Goal: Task Accomplishment & Management: Use online tool/utility

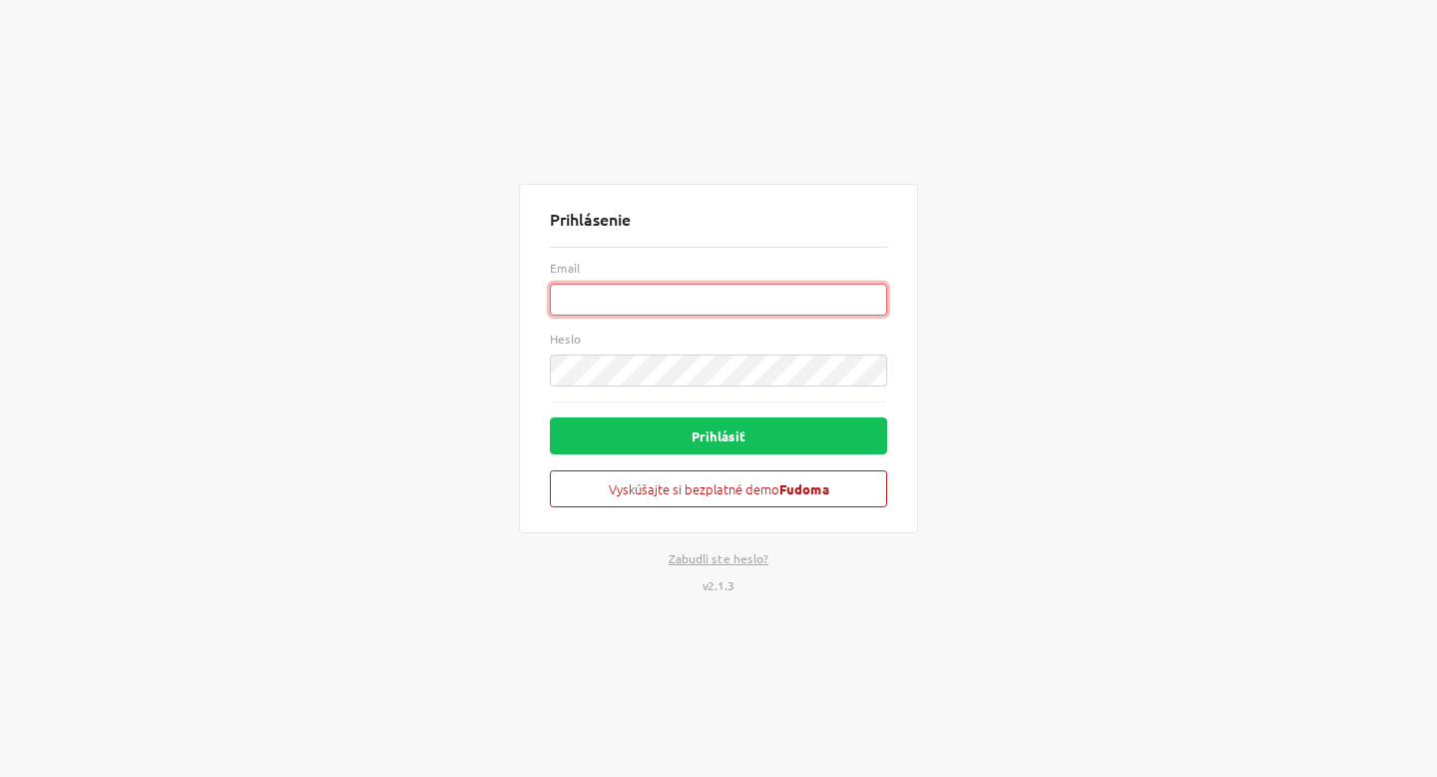
click at [660, 296] on input "Email" at bounding box center [718, 299] width 337 height 32
type input "[EMAIL_ADDRESS][DOMAIN_NAME]"
click at [550, 417] on button "Prihlásiť" at bounding box center [718, 435] width 337 height 37
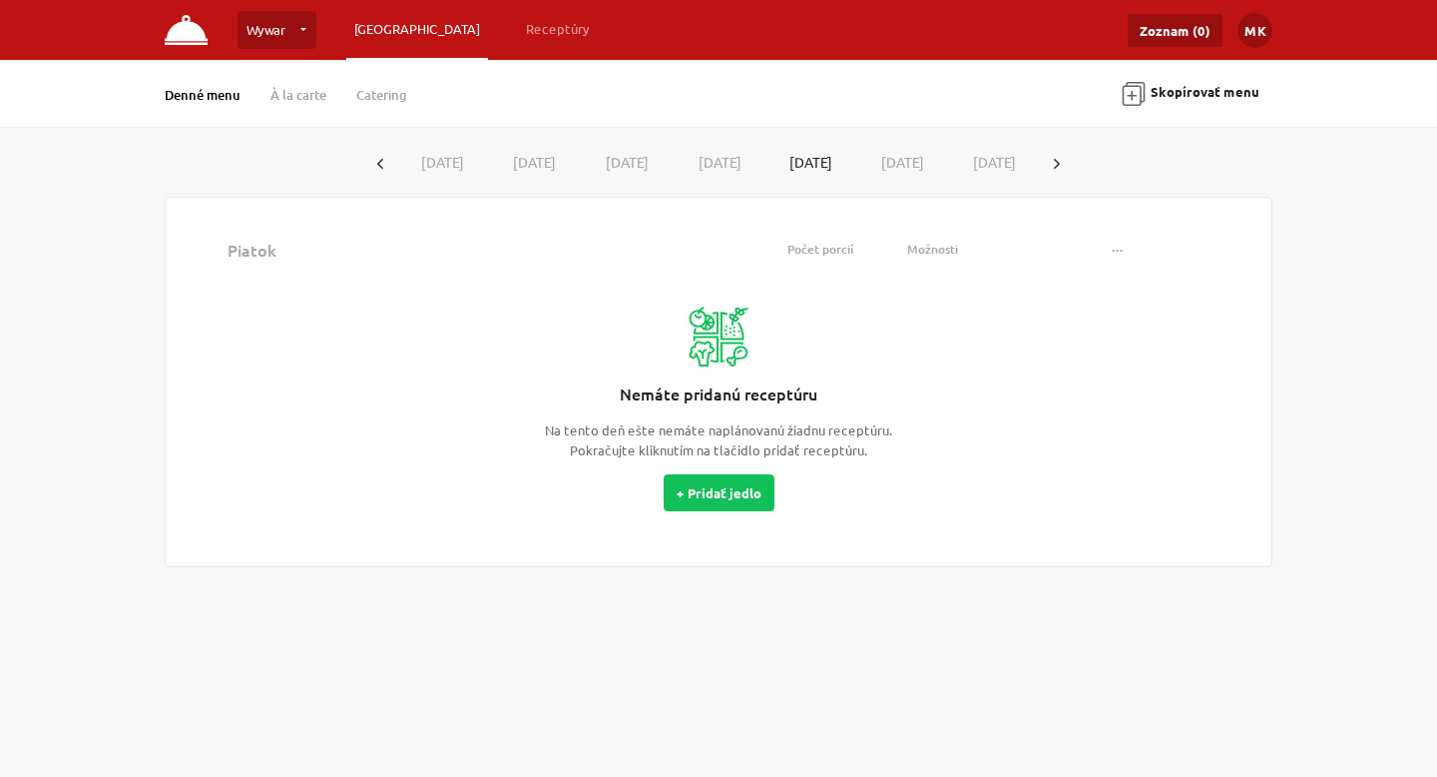
click at [1059, 162] on icon "button" at bounding box center [1057, 164] width 6 height 10
click at [413, 168] on button "[DATE]" at bounding box center [442, 162] width 93 height 37
click at [541, 161] on button "[DATE]" at bounding box center [533, 162] width 93 height 37
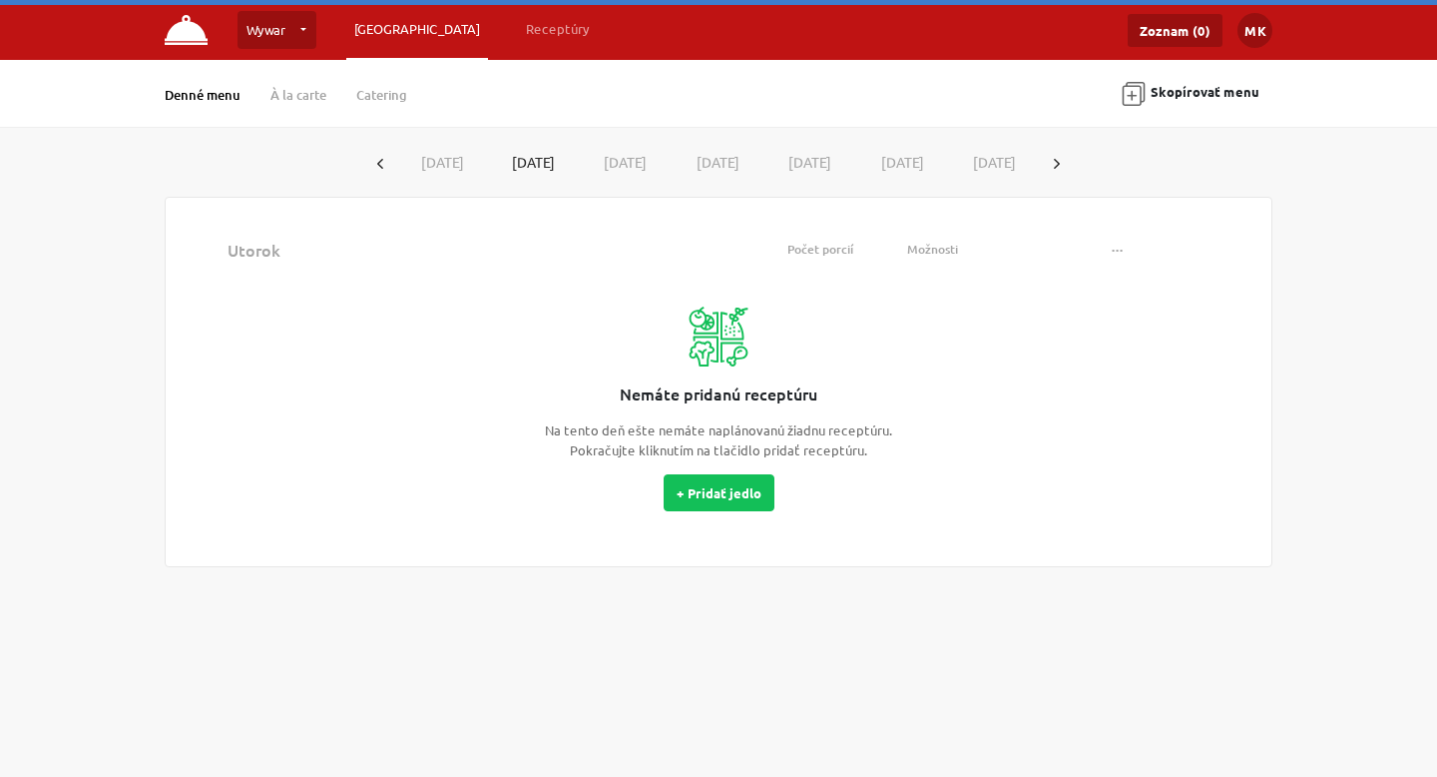
click at [412, 164] on button "[DATE]" at bounding box center [442, 162] width 93 height 37
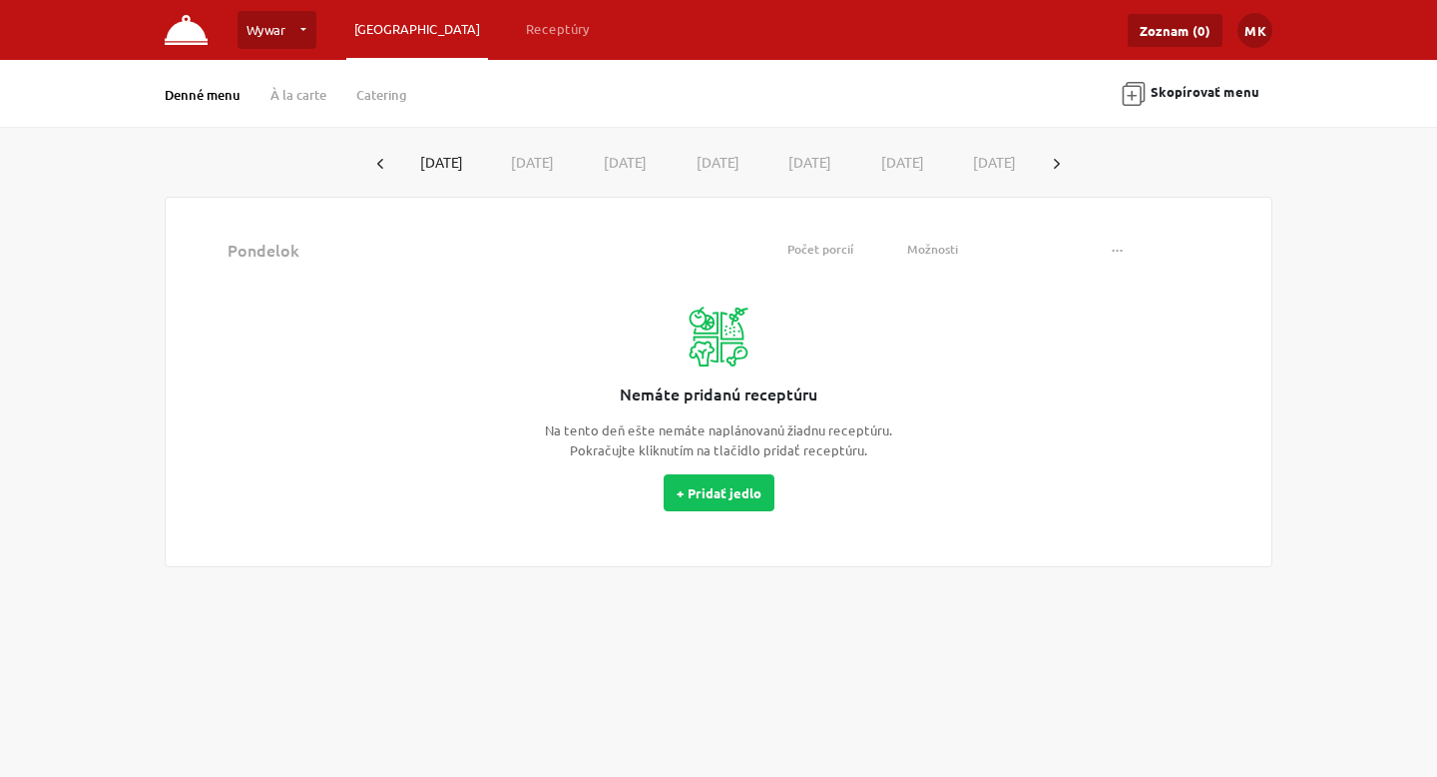
click at [379, 166] on icon "button" at bounding box center [380, 164] width 6 height 10
click at [296, 93] on link "À la carte" at bounding box center [298, 95] width 56 height 18
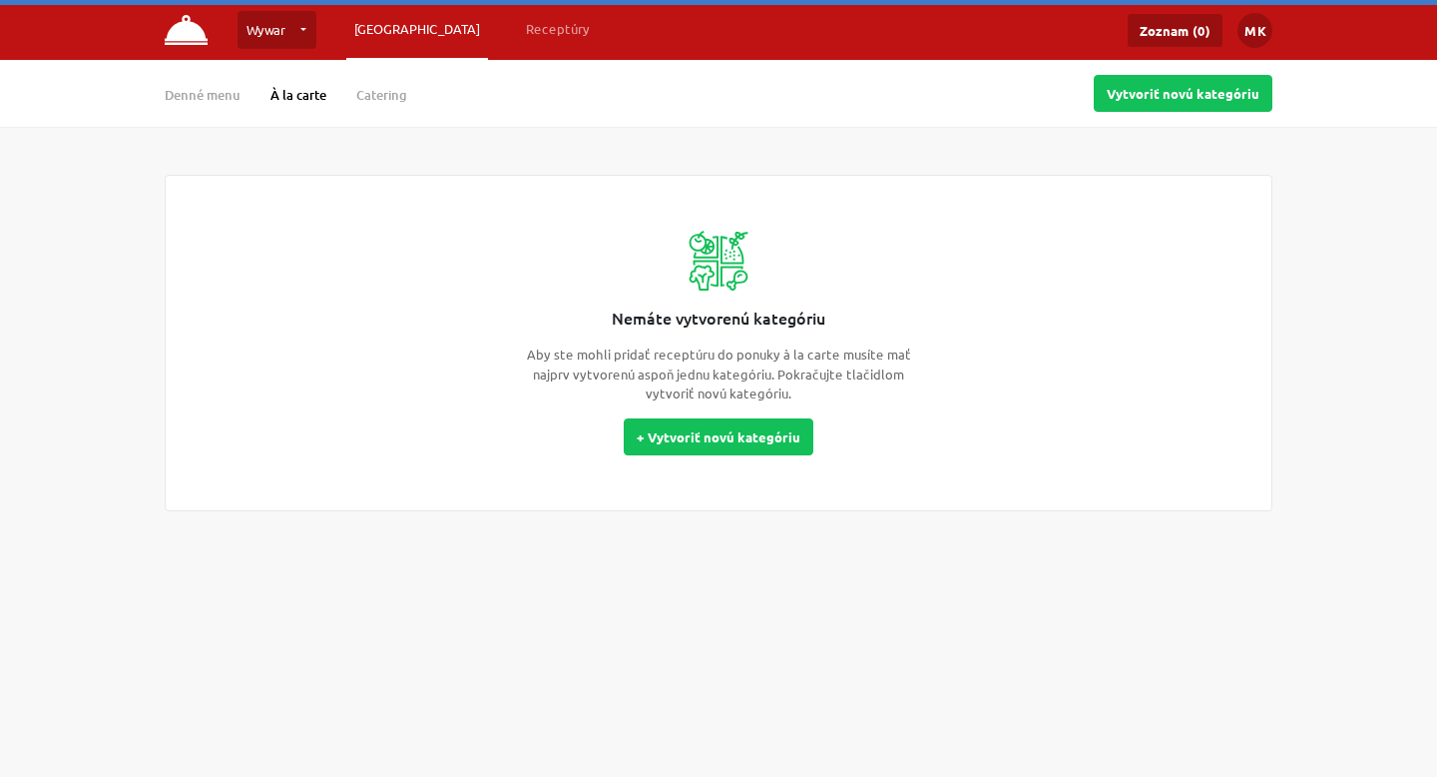
click at [413, 94] on div "Denné menu À la carte Catering" at bounding box center [301, 93] width 272 height 25
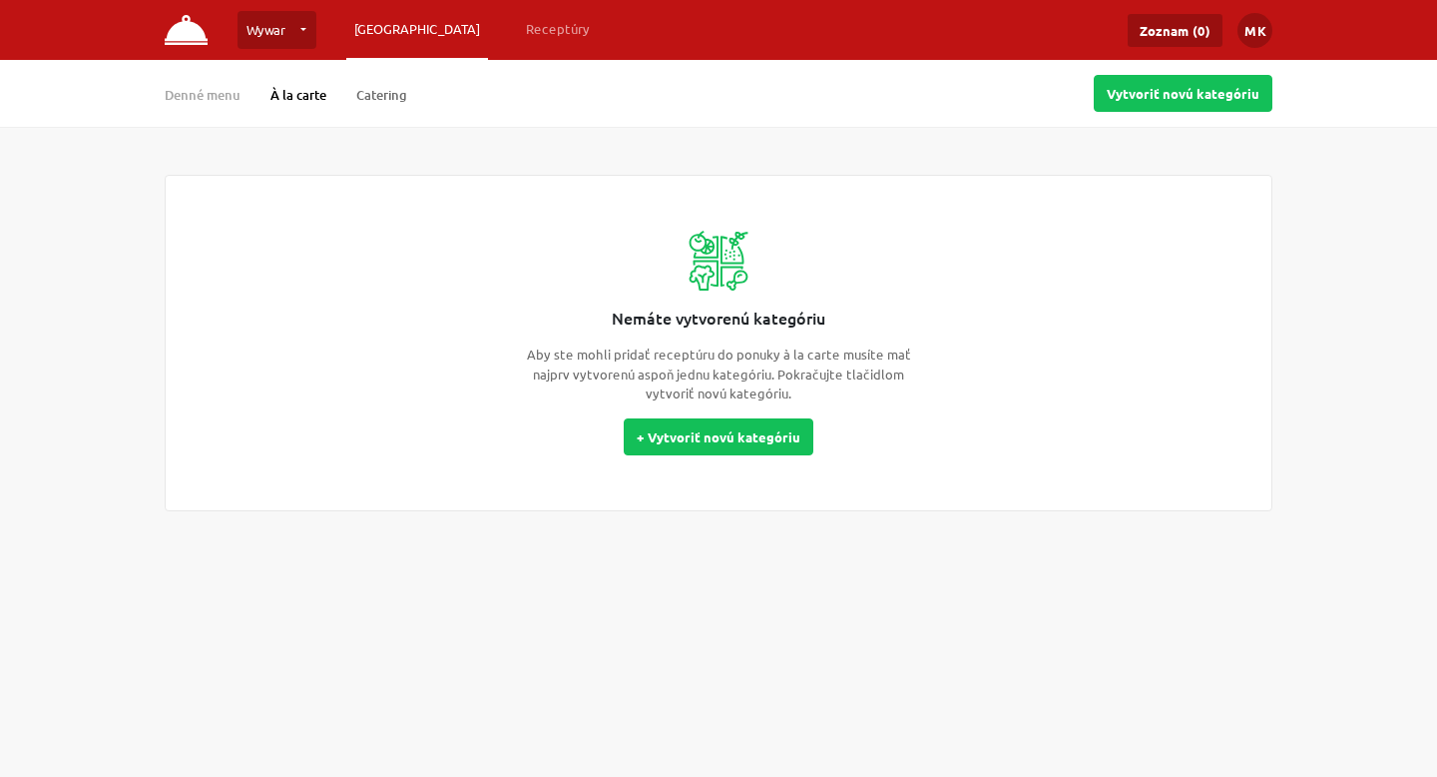
click at [403, 96] on link "Catering" at bounding box center [381, 95] width 51 height 18
click at [518, 32] on link "Receptúry" at bounding box center [558, 29] width 80 height 36
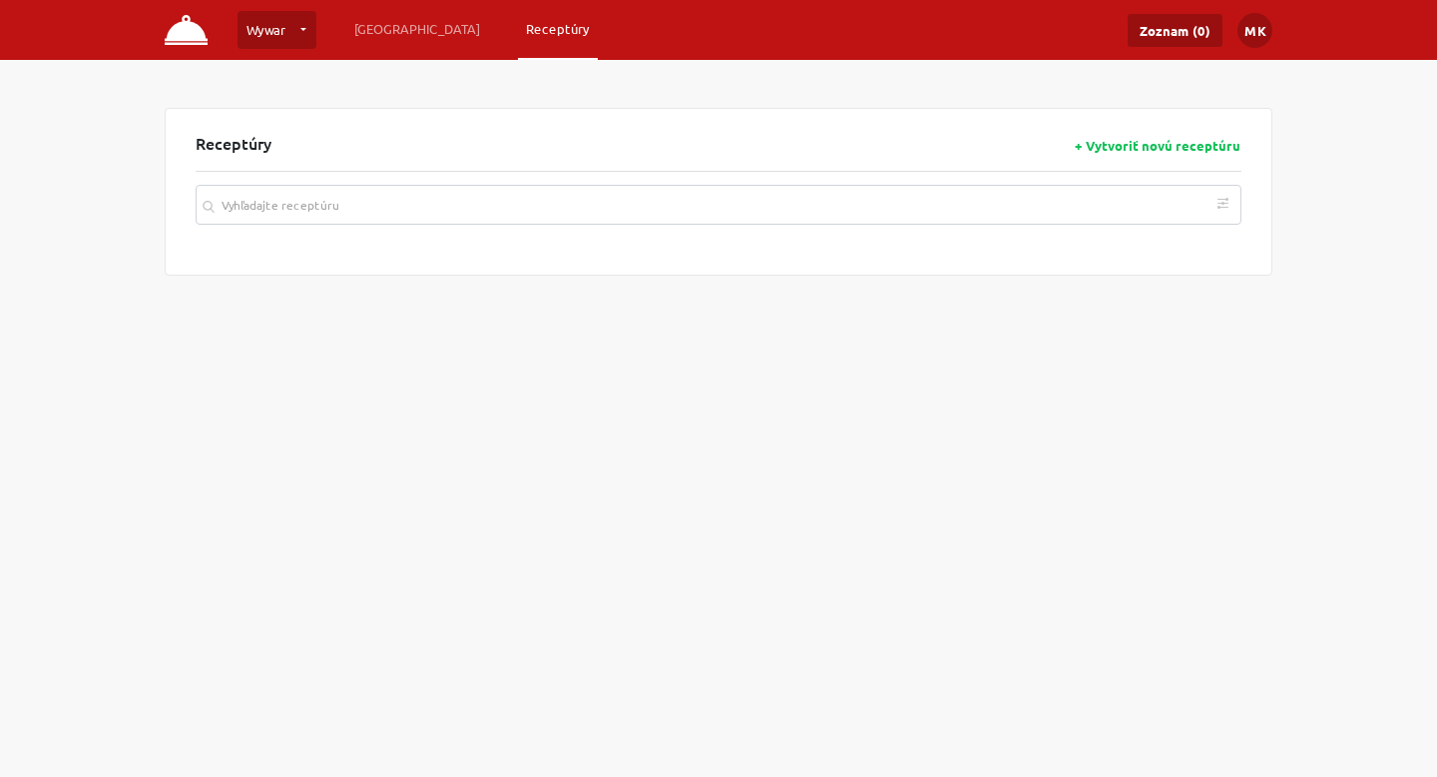
click at [206, 43] on img at bounding box center [186, 30] width 43 height 30
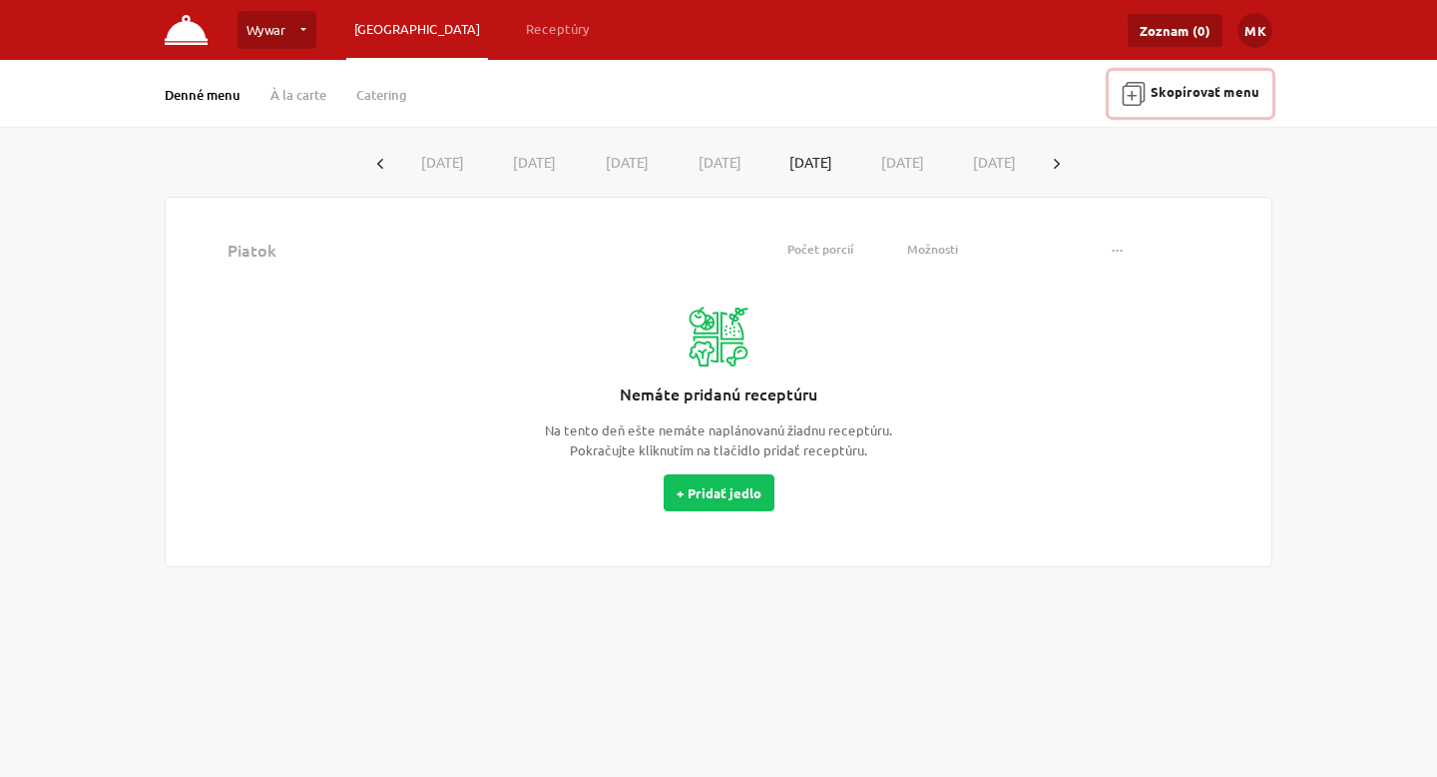
click at [1148, 83] on button "Skopírovať menu" at bounding box center [1191, 94] width 164 height 46
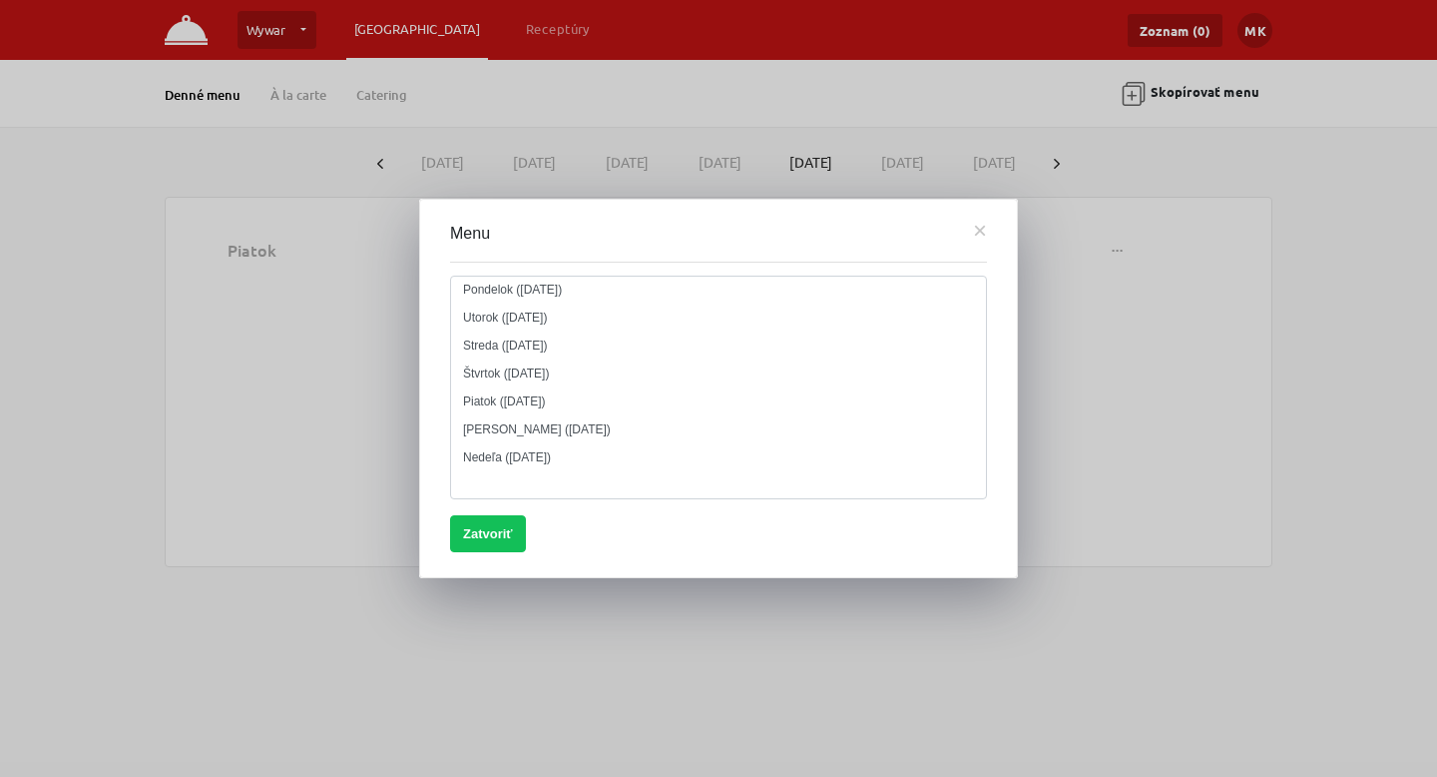
click at [520, 466] on textarea "Pondelok ([DATE]) Utorok ([DATE]) Streda ([DATE]) Štvrtok ([DATE]) Piatok ([DAT…" at bounding box center [718, 387] width 537 height 224
click at [520, 457] on textarea "Pondelok ([DATE]) Utorok ([DATE]) Streda ([DATE]) Štvrtok ([DATE]) Piatok ([DAT…" at bounding box center [718, 387] width 537 height 224
click at [496, 352] on textarea "Pondelok ([DATE]) Utorok ([DATE]) Streda ([DATE]) Štvrtok ([DATE]) Piatok ([DAT…" at bounding box center [718, 387] width 537 height 224
click at [480, 540] on button "Zatvoriť" at bounding box center [488, 533] width 76 height 37
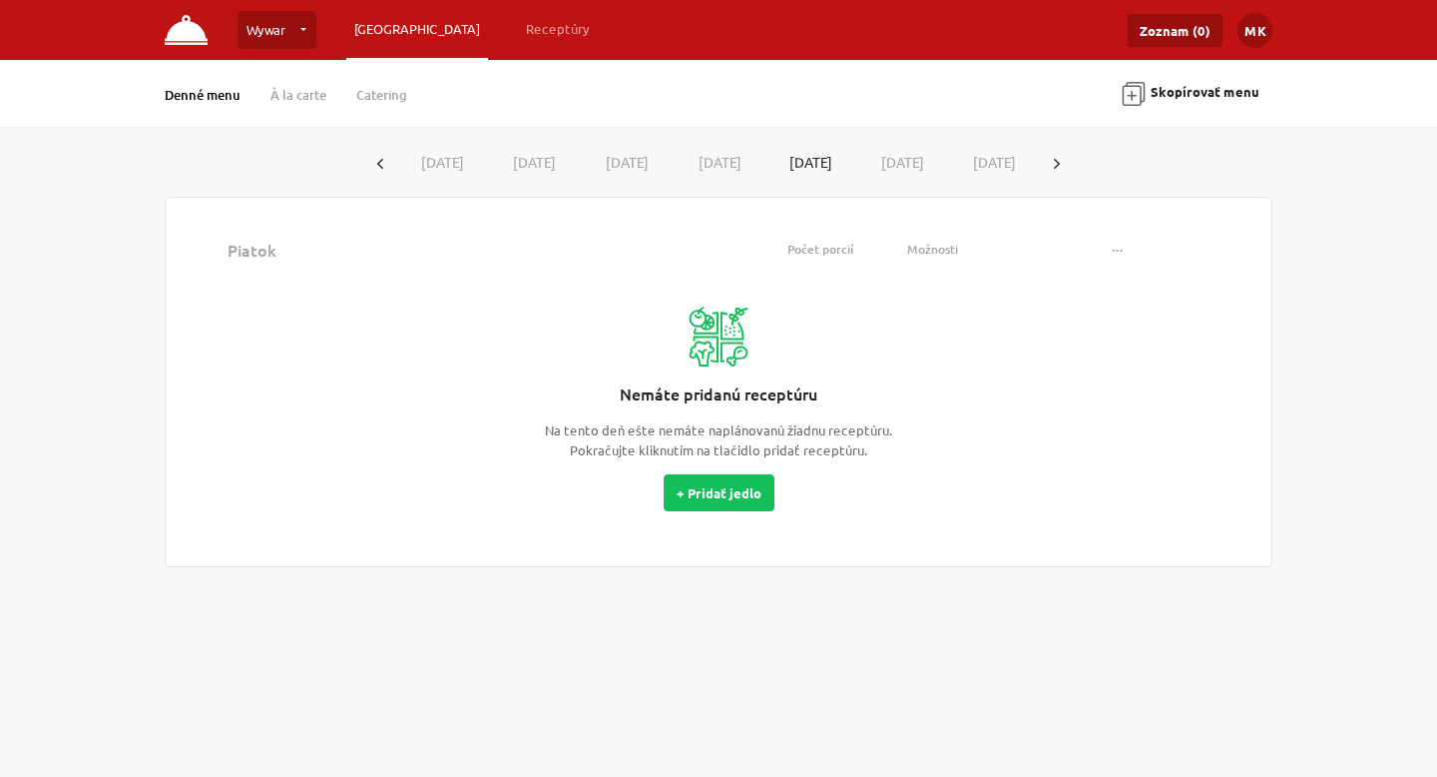
click at [181, 36] on img at bounding box center [186, 30] width 43 height 30
click at [368, 30] on link "[GEOGRAPHIC_DATA]" at bounding box center [417, 29] width 142 height 36
click at [518, 34] on link "Receptúry" at bounding box center [558, 29] width 80 height 36
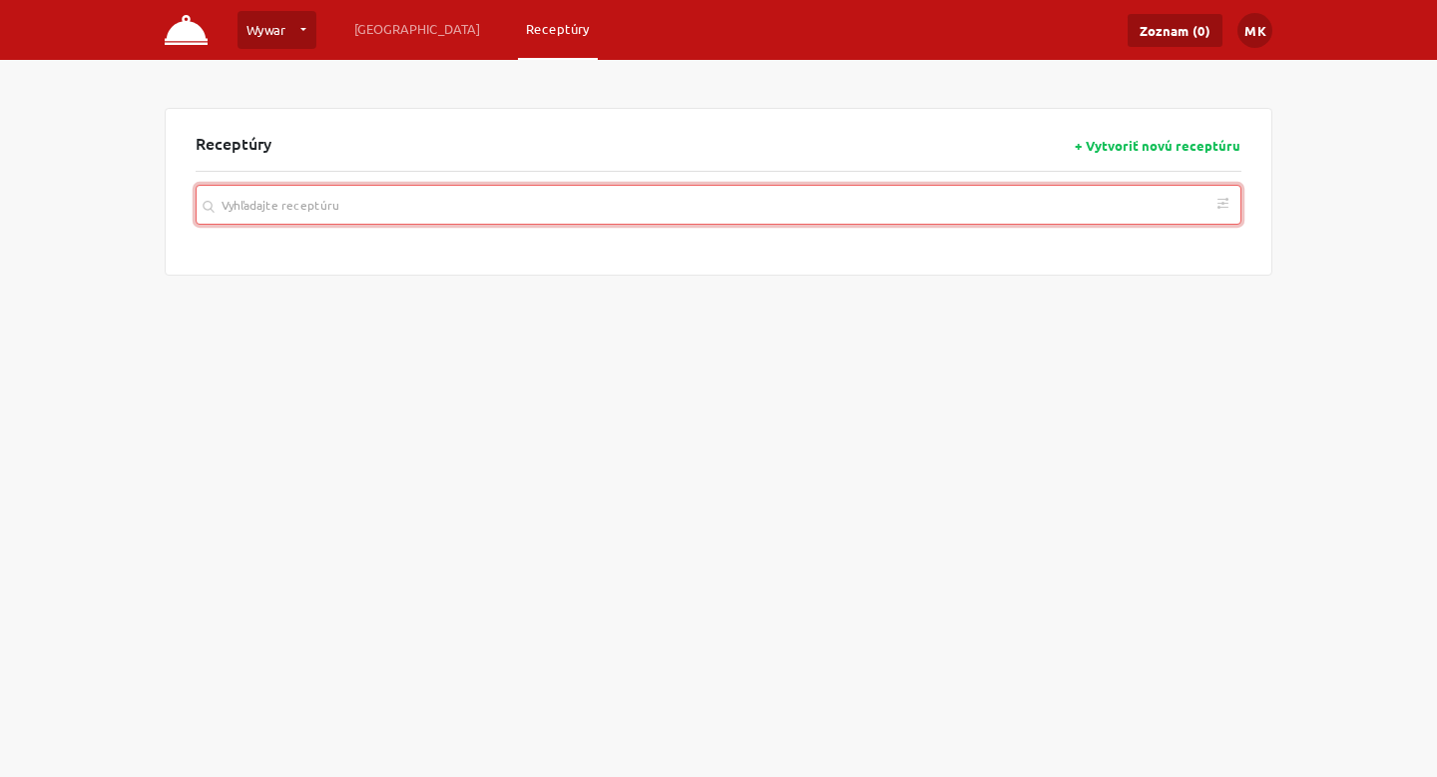
click at [436, 197] on input "search" at bounding box center [719, 205] width 1046 height 40
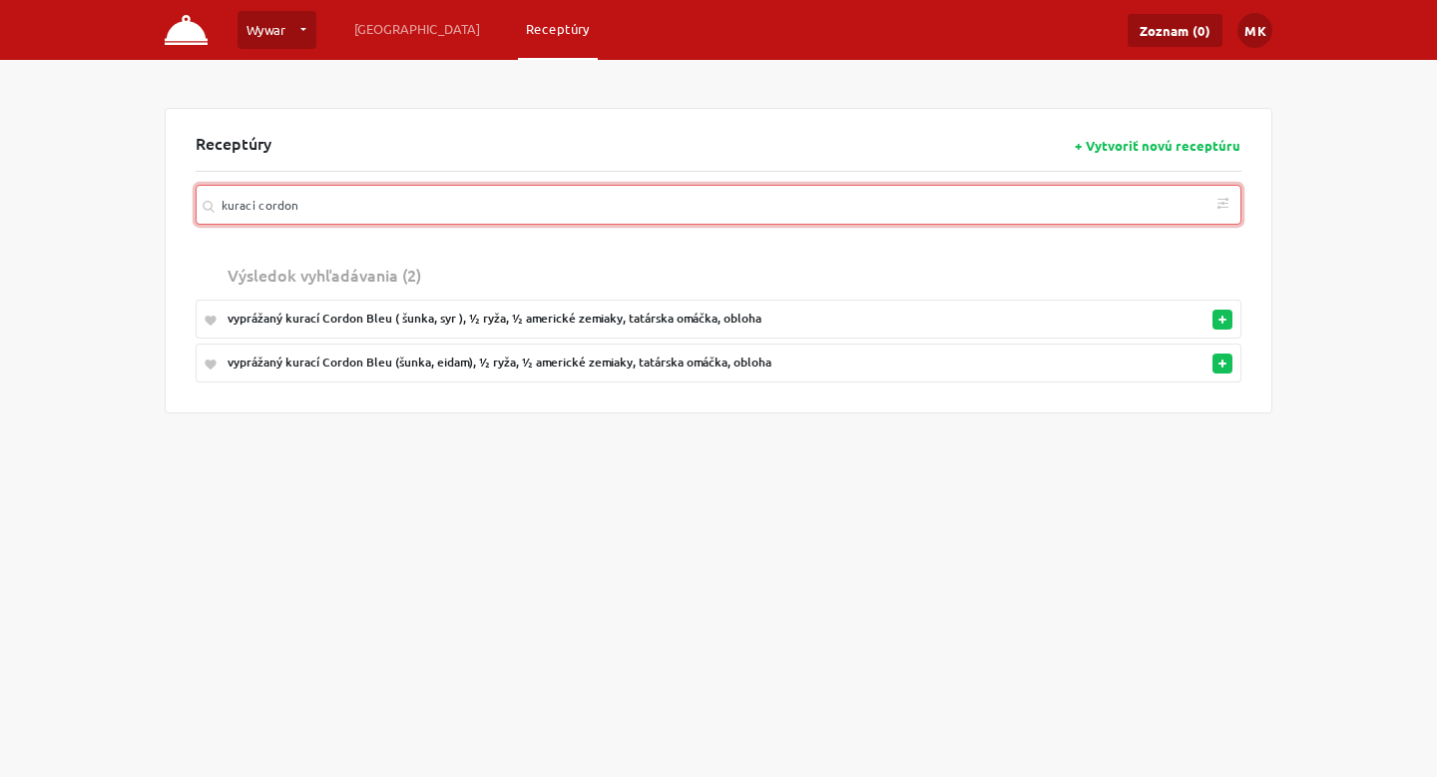
click at [1216, 321] on button "button" at bounding box center [1223, 319] width 20 height 20
type input "kuraci cordon"
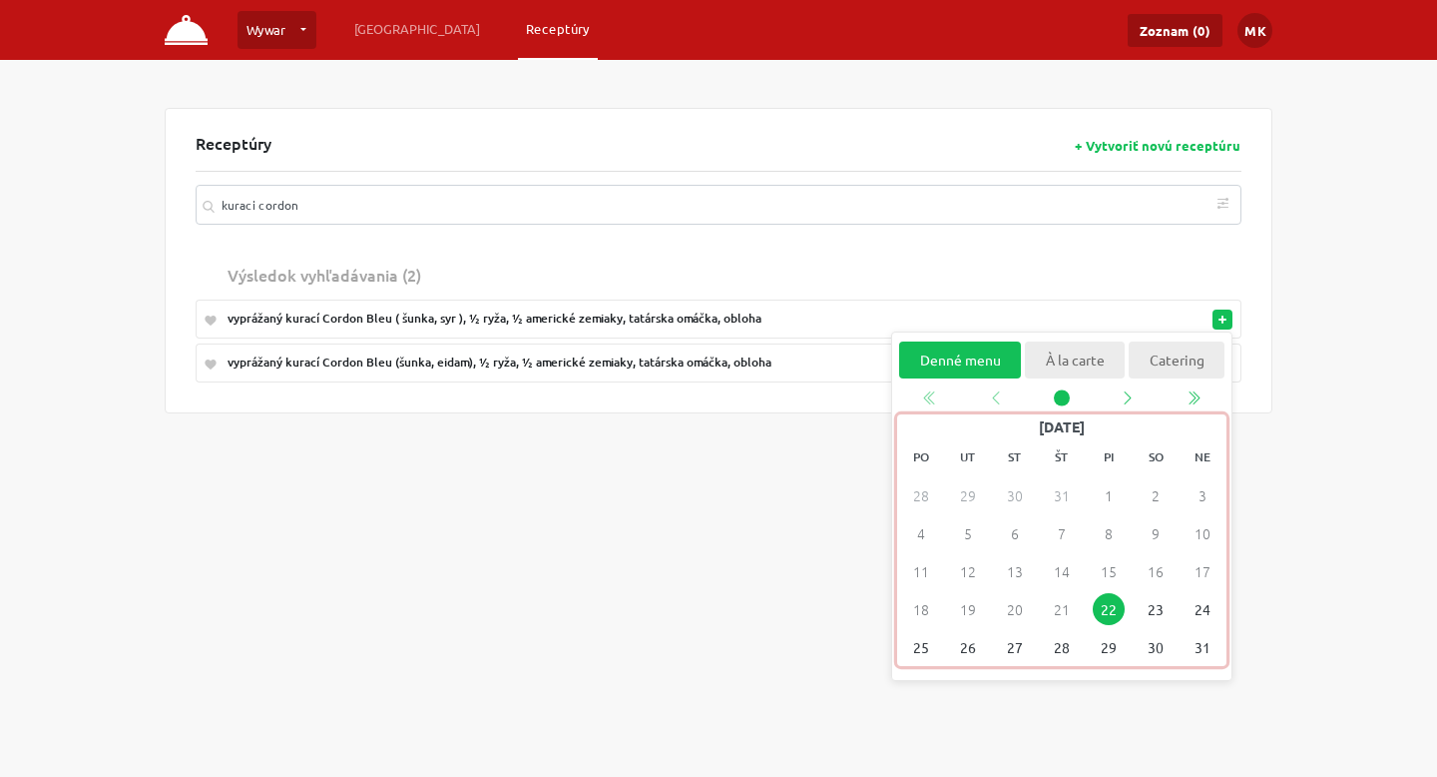
click at [1115, 614] on span "22" at bounding box center [1109, 609] width 32 height 32
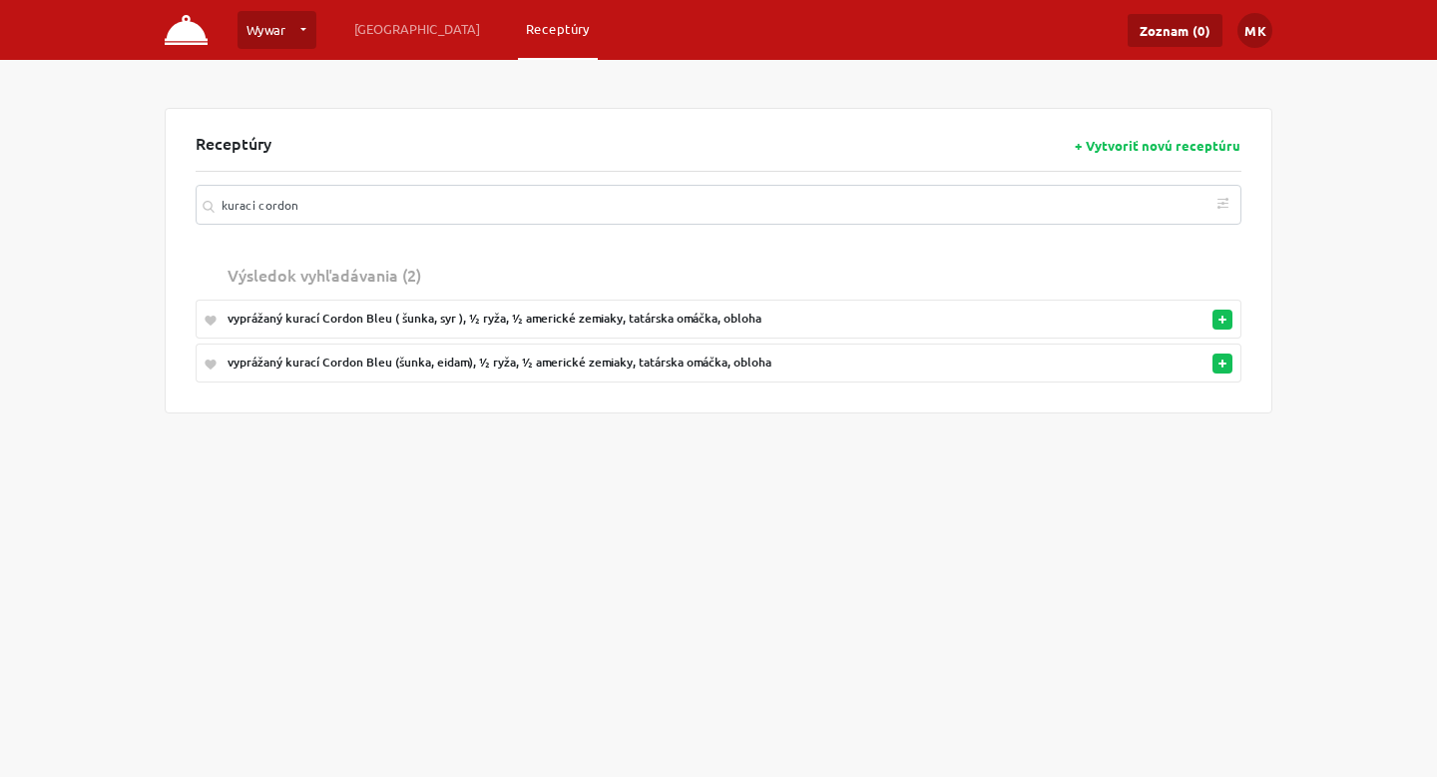
click at [274, 40] on link "Wywar" at bounding box center [277, 30] width 79 height 38
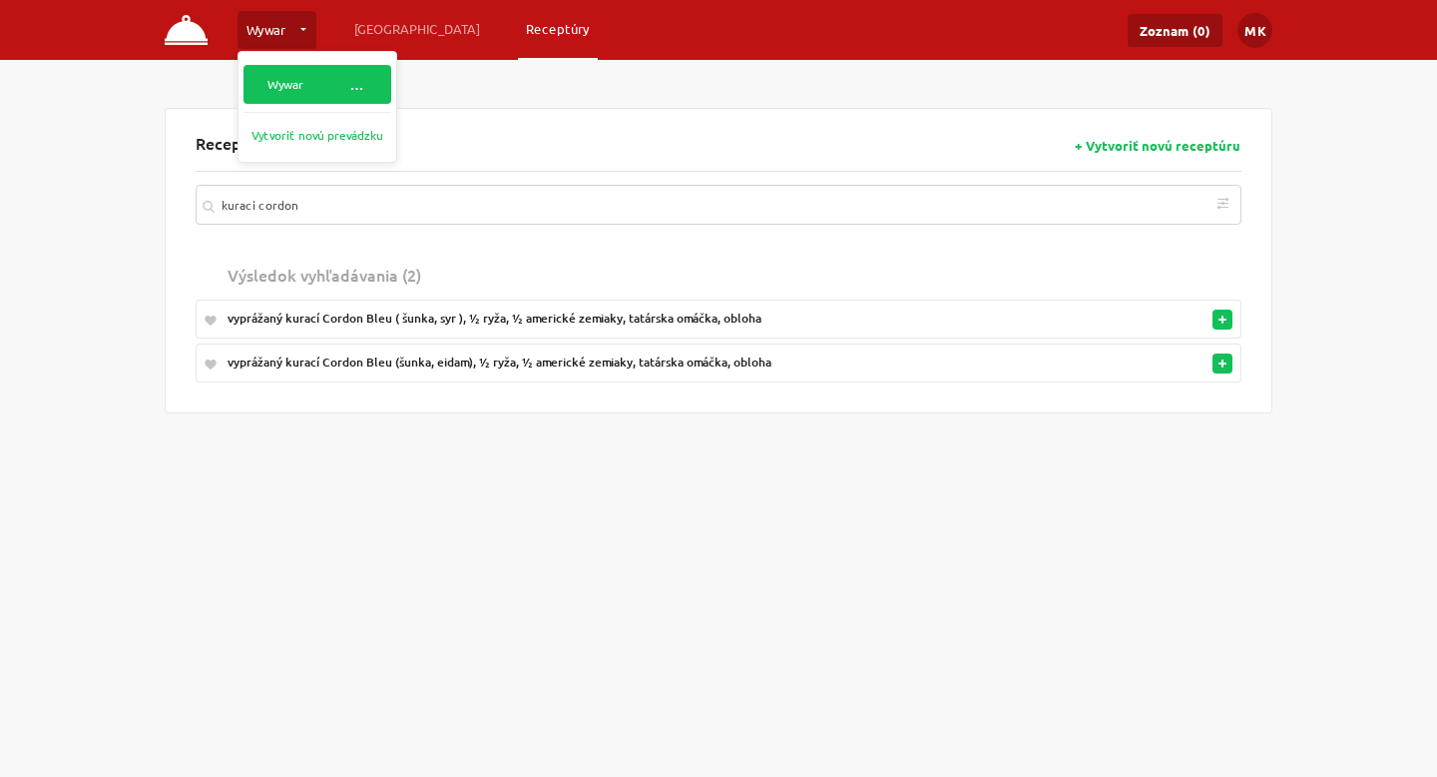
click at [295, 86] on link "Wywar …" at bounding box center [318, 84] width 148 height 39
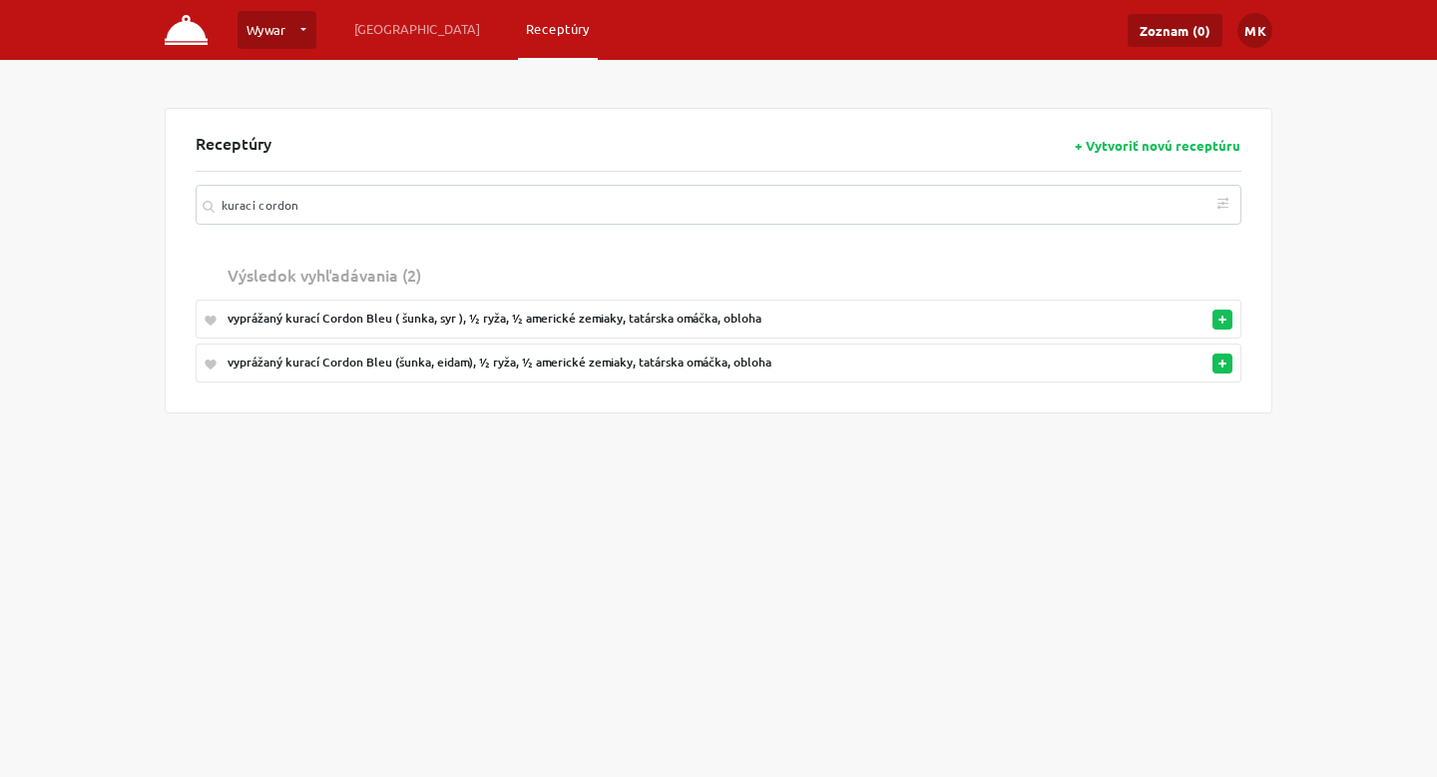
click at [198, 42] on img at bounding box center [186, 30] width 43 height 30
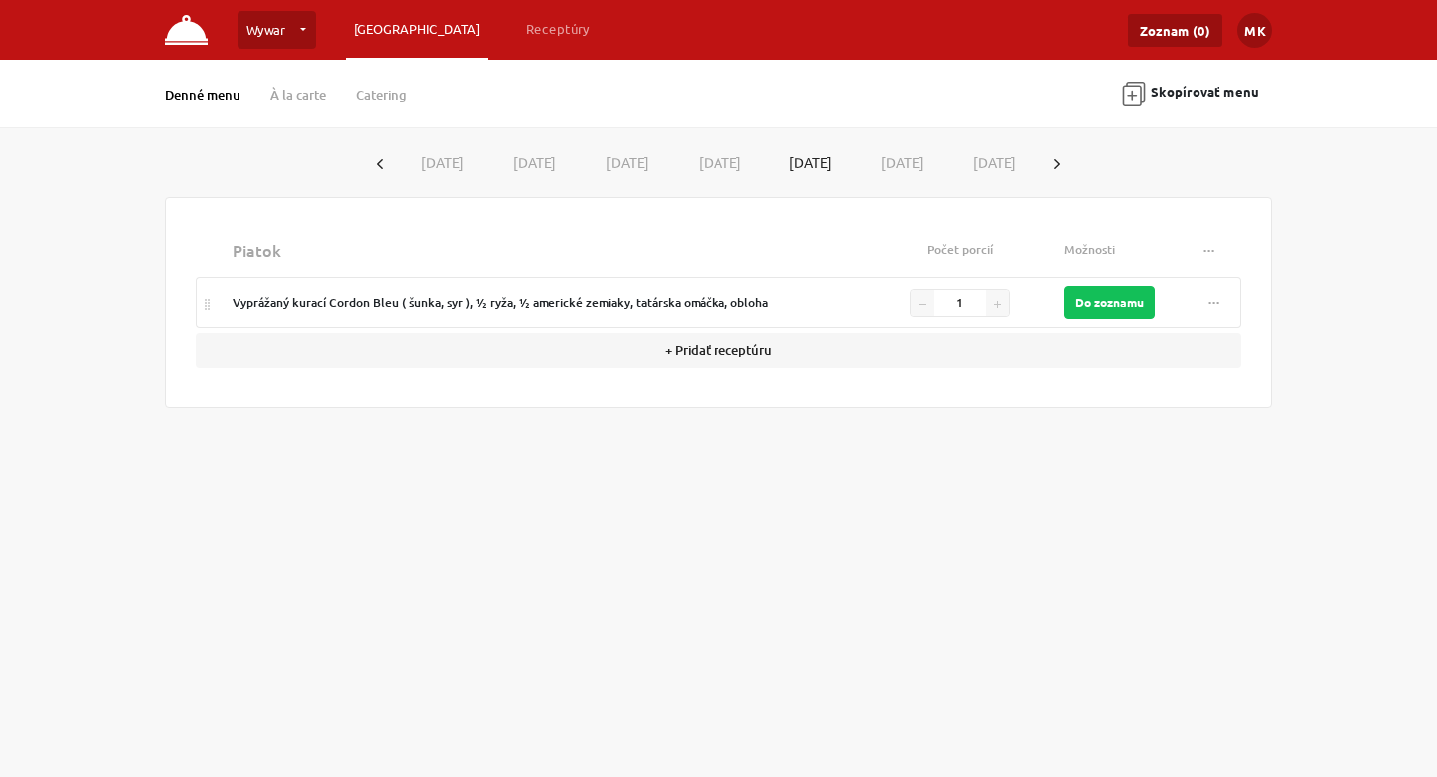
click at [1204, 292] on button "..." at bounding box center [1215, 301] width 36 height 27
click at [955, 518] on div "Wywar Wywar … Vytvoriť novú prevádzku Plánovanie Receptúry Zoznam (0) MK Nastav…" at bounding box center [718, 388] width 1437 height 777
click at [714, 293] on div "vyprážaný kurací Cordon Bleu ( šunka, syr ), ½ ryža, ½ americké zemiaky, tatárs…" at bounding box center [545, 302] width 624 height 18
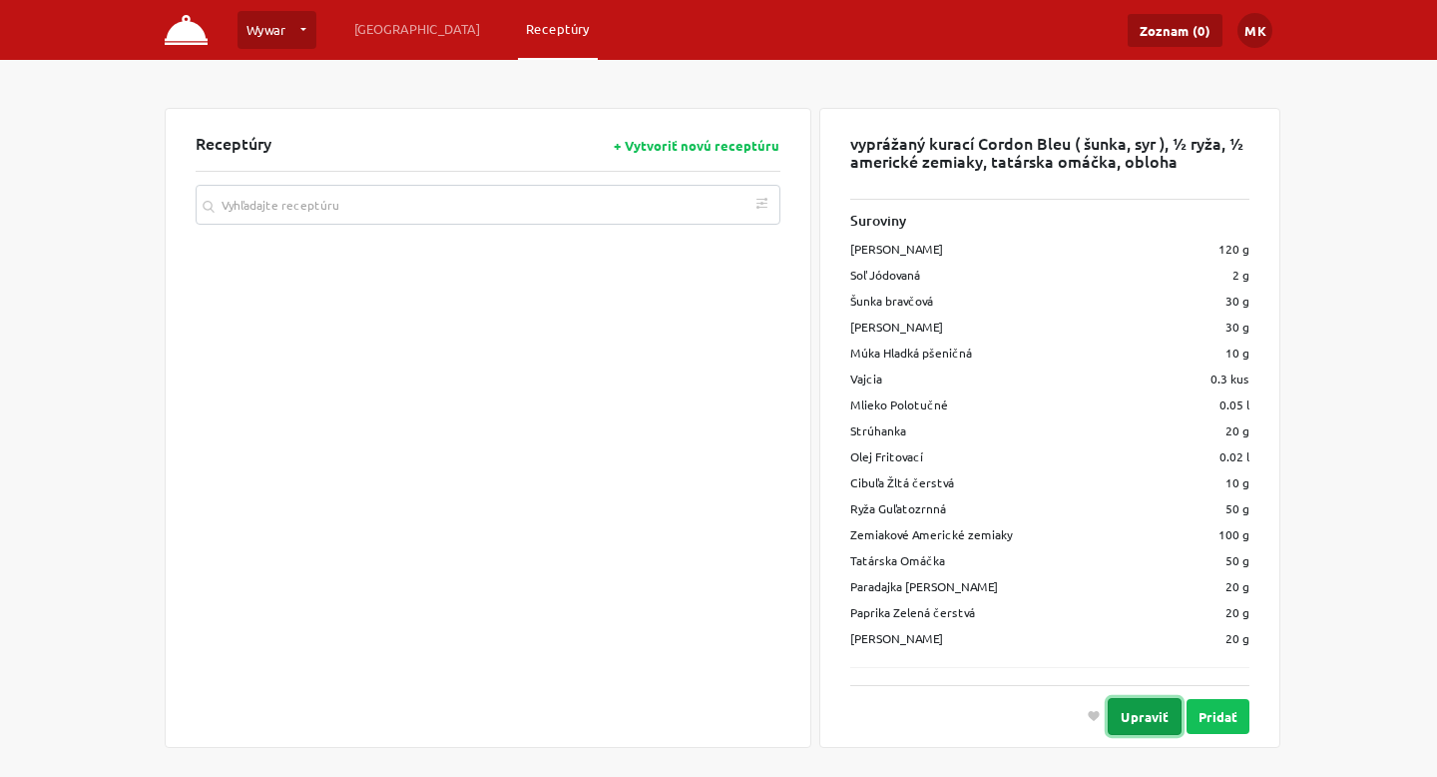
click at [1164, 701] on button "Upraviť" at bounding box center [1145, 716] width 74 height 37
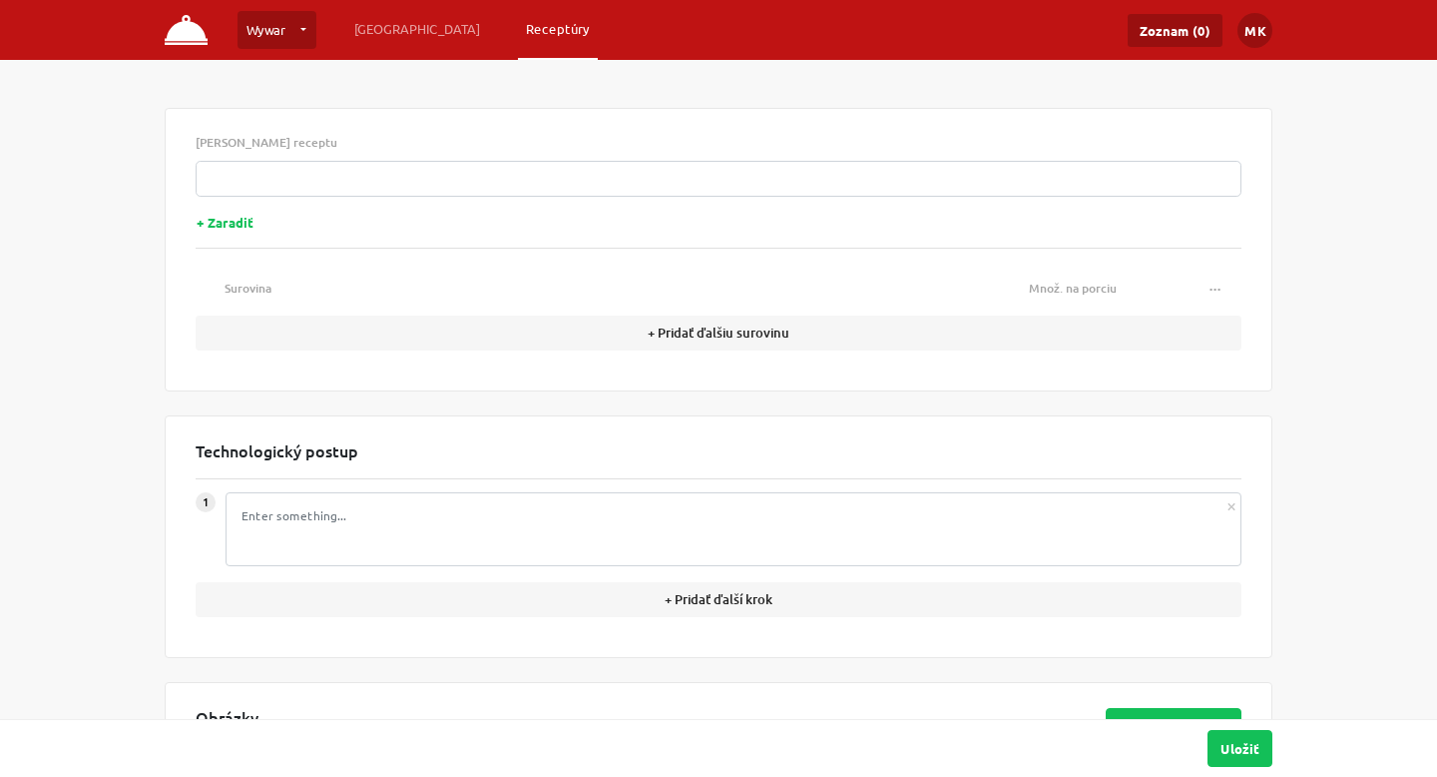
type input "vyprážaný kurací Cordon Bleu ( šunka, syr ), ½ ryža, ½ americké zemiaky, tatárs…"
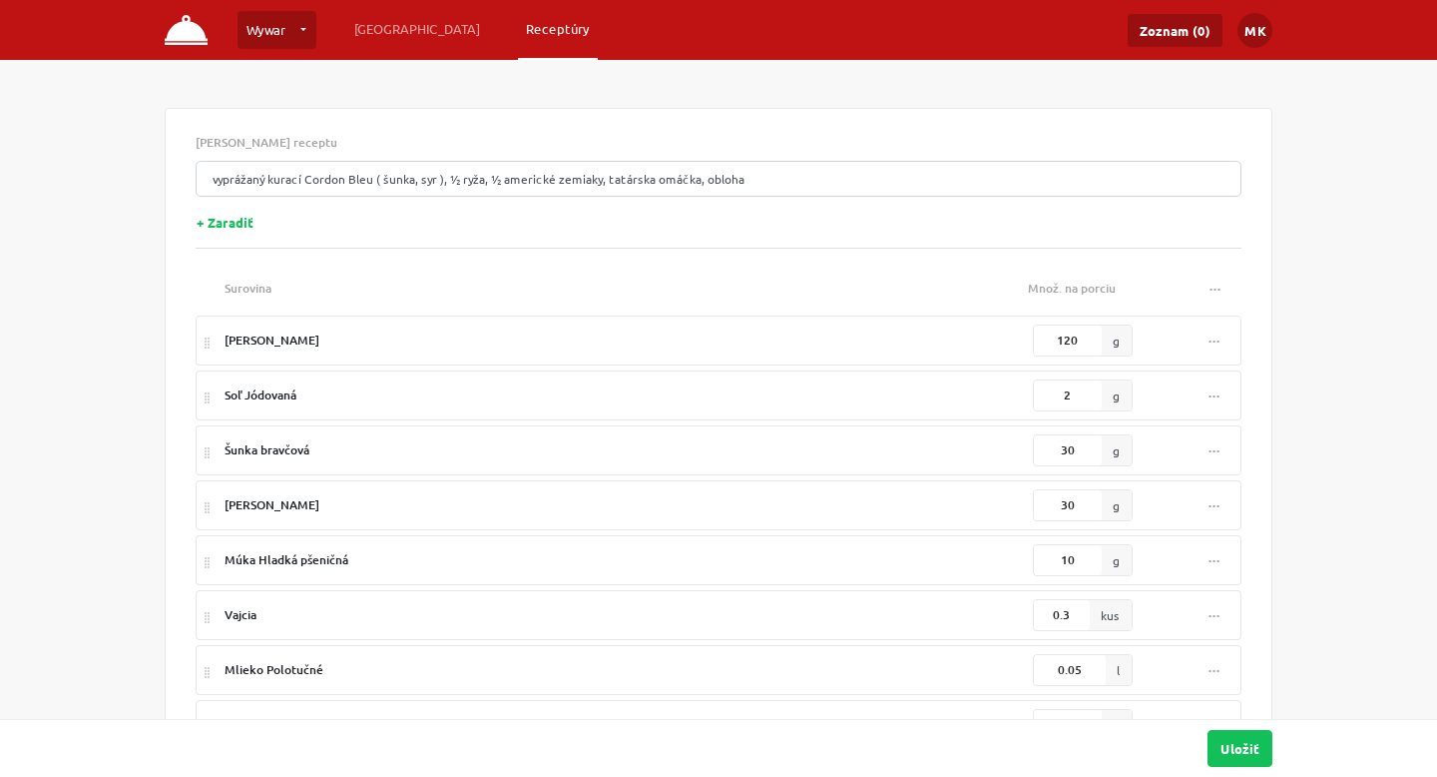
click at [1219, 329] on span "..." at bounding box center [1215, 336] width 12 height 15
click at [1079, 341] on input "120" at bounding box center [1068, 340] width 68 height 30
click at [1084, 340] on input "120" at bounding box center [1068, 340] width 68 height 30
type input "150"
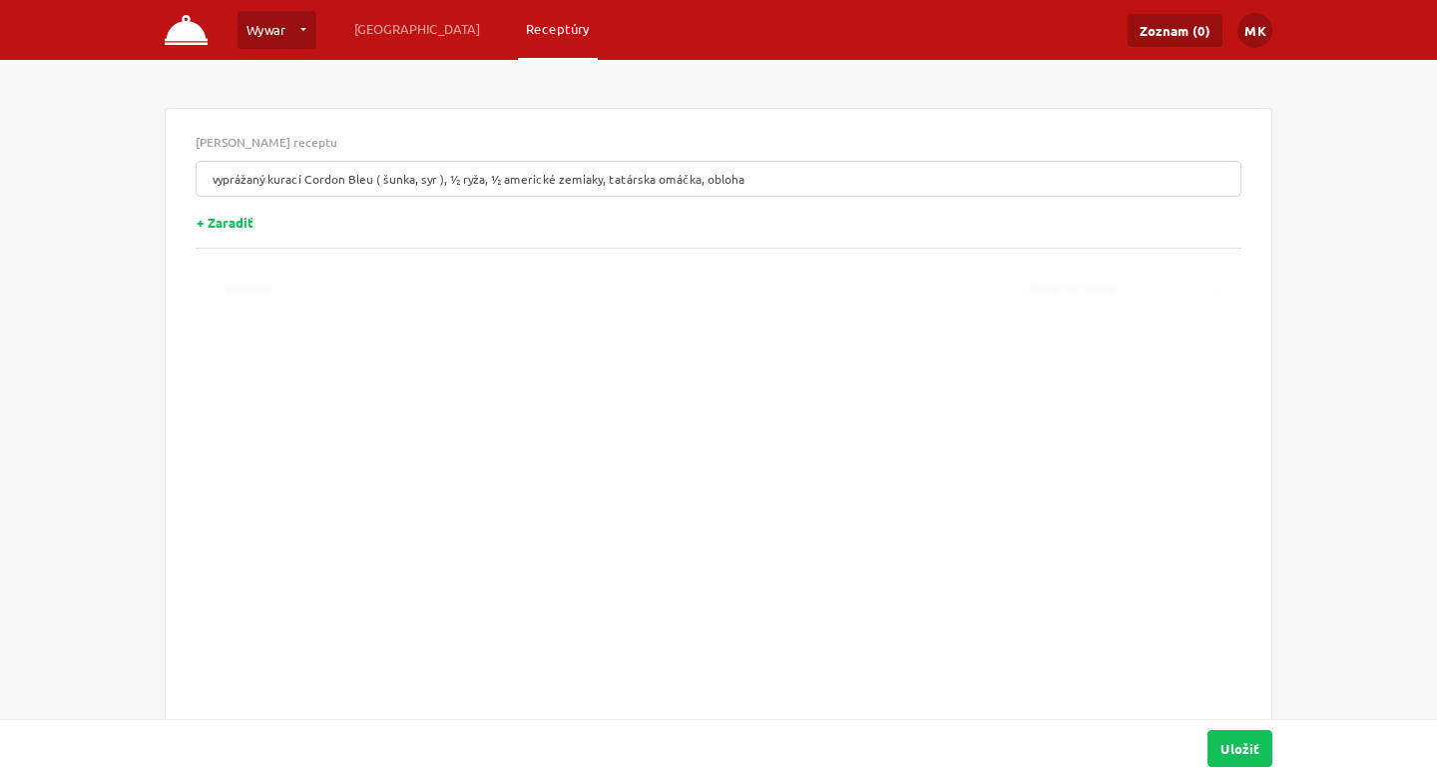
click at [1244, 284] on div "Názov receptu vyprážaný kurací Cordon Bleu ( šunka, [GEOGRAPHIC_DATA] ), ½ ryža…" at bounding box center [719, 691] width 1108 height 1167
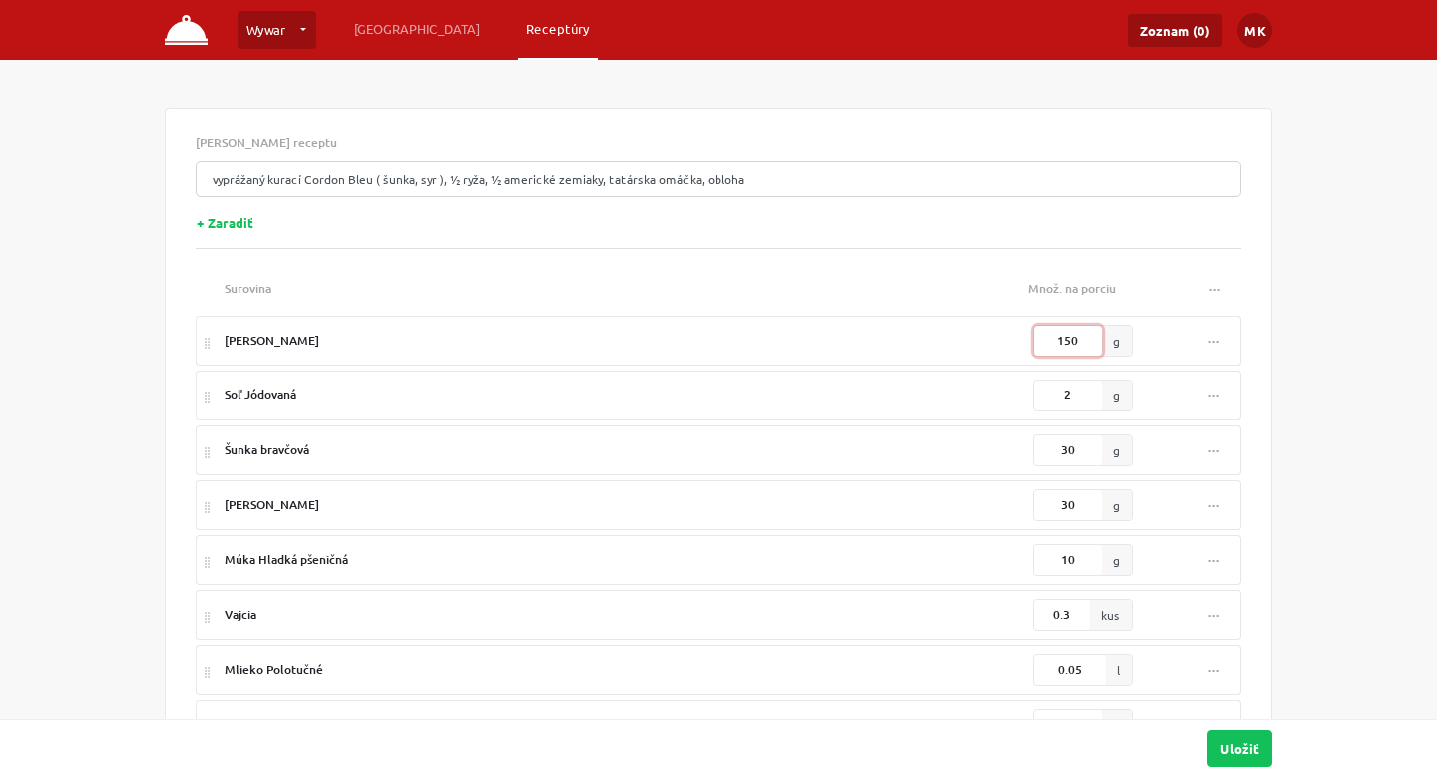
click at [1084, 334] on input "150" at bounding box center [1068, 340] width 68 height 30
click at [170, 32] on img at bounding box center [186, 30] width 43 height 30
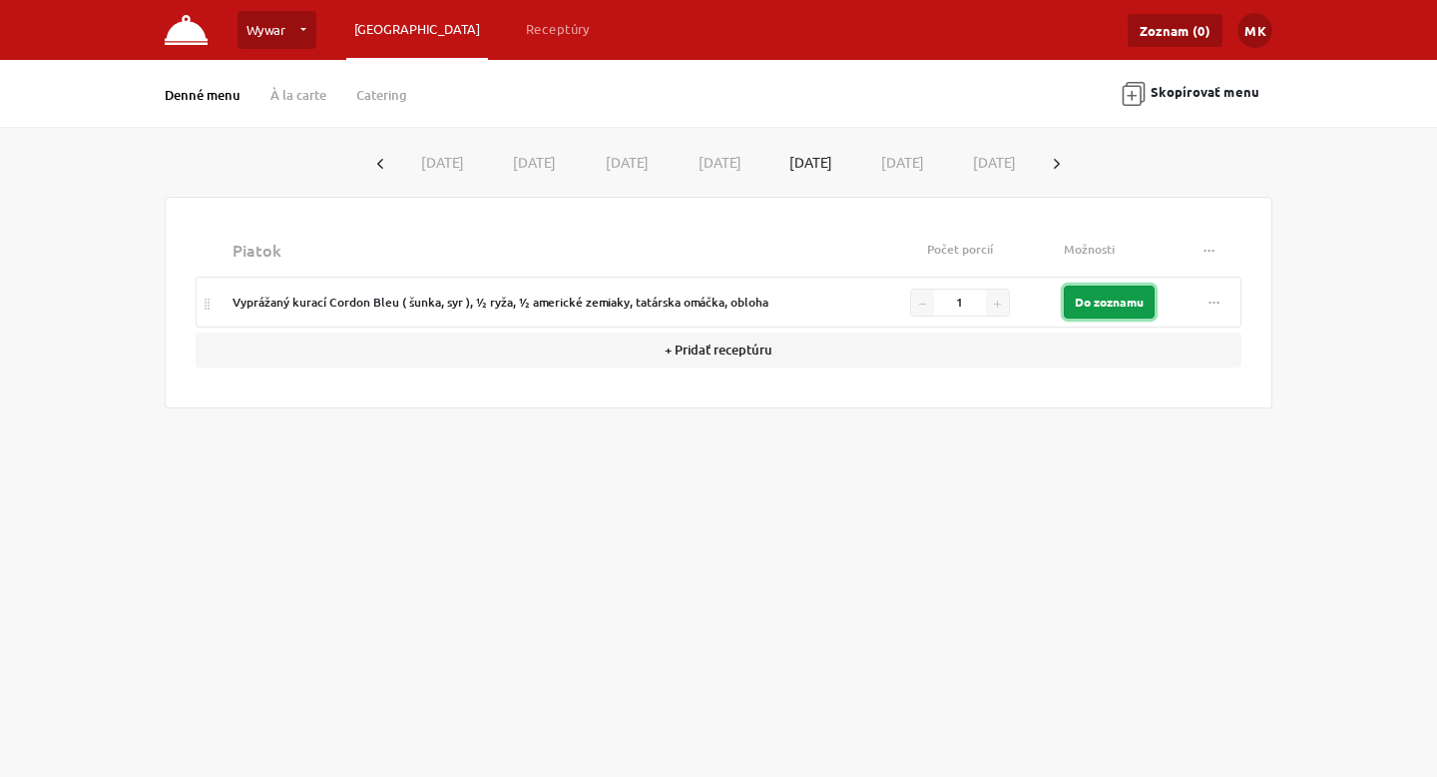
click at [1109, 306] on button "Do zoznamu" at bounding box center [1109, 301] width 91 height 33
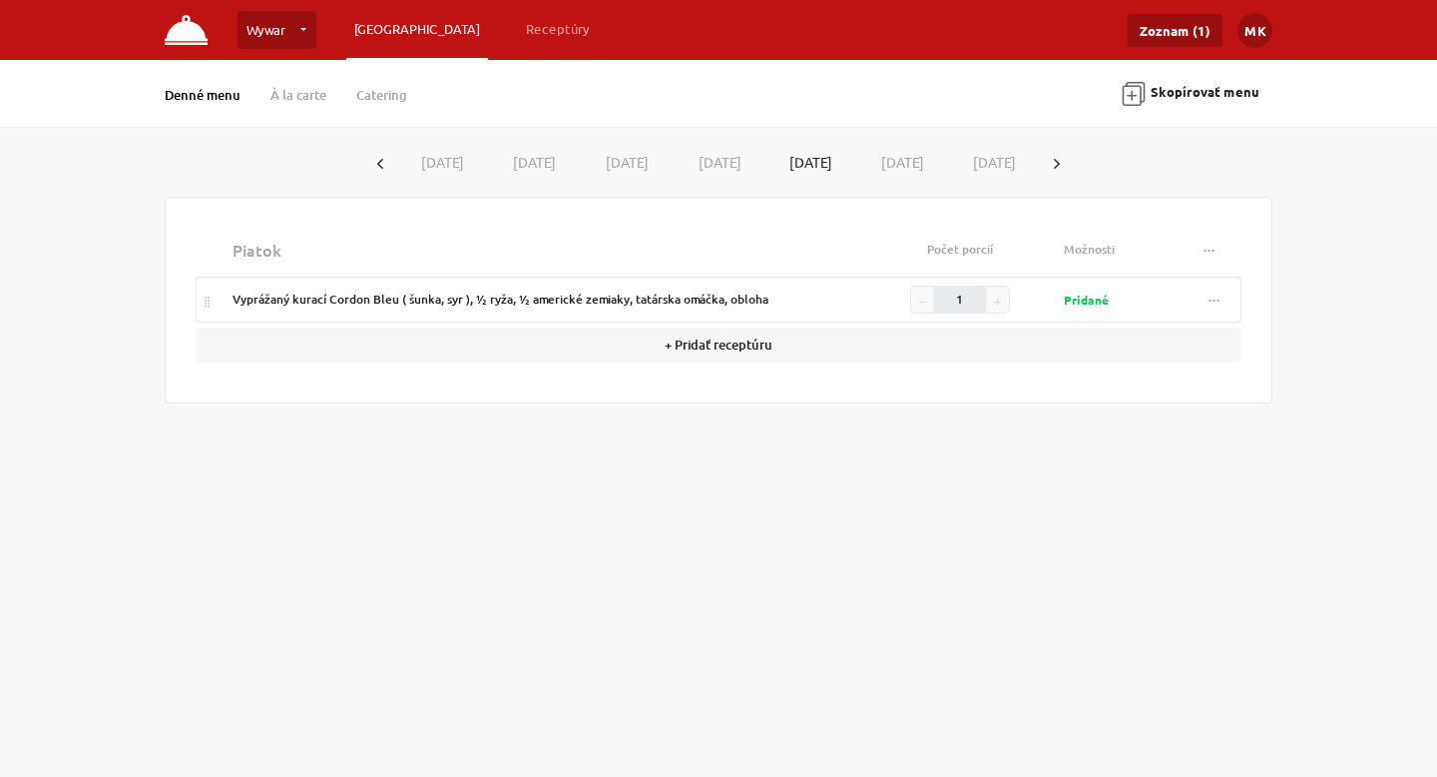
click at [381, 26] on link "[GEOGRAPHIC_DATA]" at bounding box center [417, 29] width 142 height 36
click at [1185, 29] on link "Zoznam (1)" at bounding box center [1175, 30] width 95 height 33
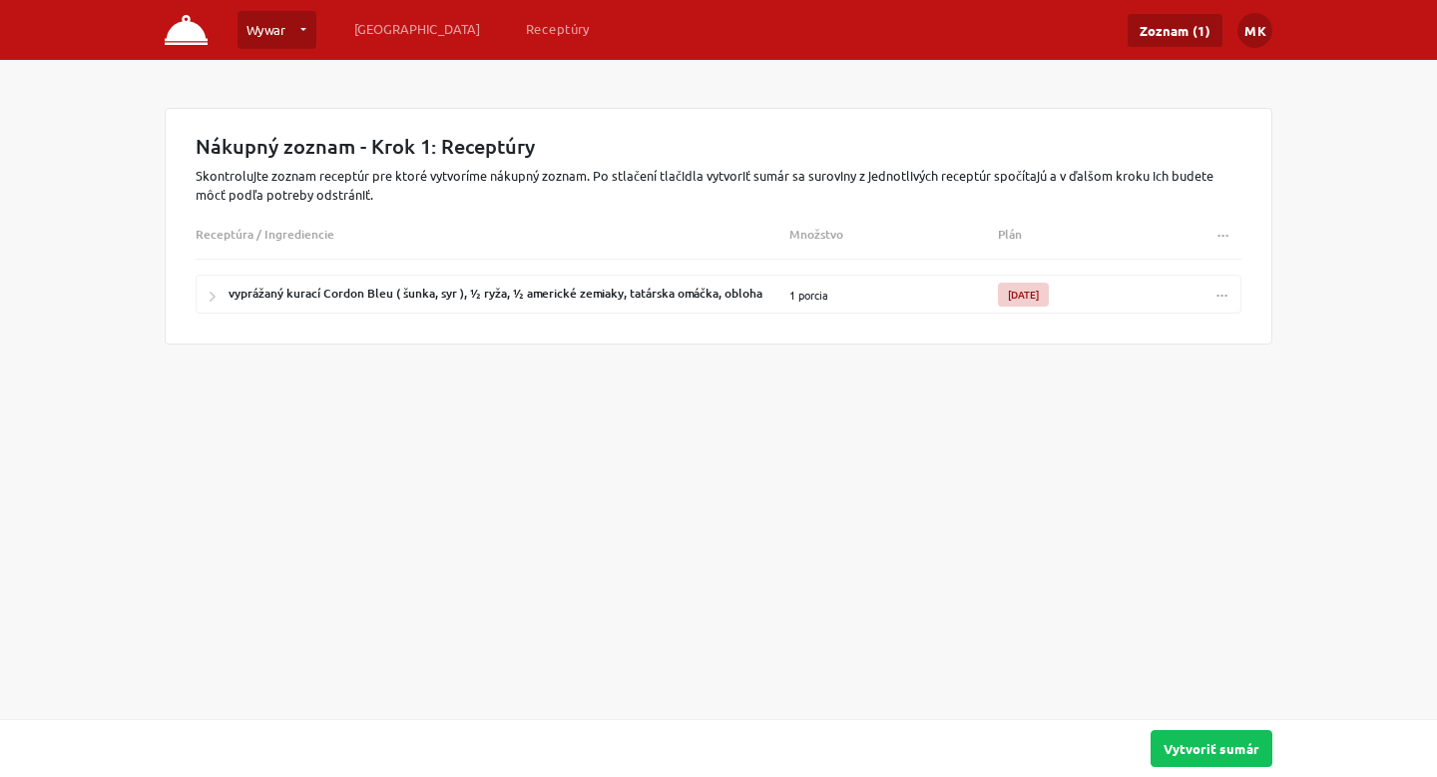
click at [1034, 291] on div "[DATE]" at bounding box center [1023, 294] width 51 height 24
click at [1225, 292] on span "..." at bounding box center [1223, 290] width 12 height 15
click at [933, 415] on div "Nákupný zoznam - Krok 1: Receptúry Skontrolujte zoznam receptúr pre ktoré vytvo…" at bounding box center [719, 312] width 1138 height 408
click at [828, 301] on div "1 porcia" at bounding box center [894, 293] width 209 height 37
click at [497, 299] on div "vyprážaný kurací Cordon Bleu ( šunka, syr ), ½ ryža, ½ americké zemiaky, tatárs…" at bounding box center [496, 293] width 534 height 37
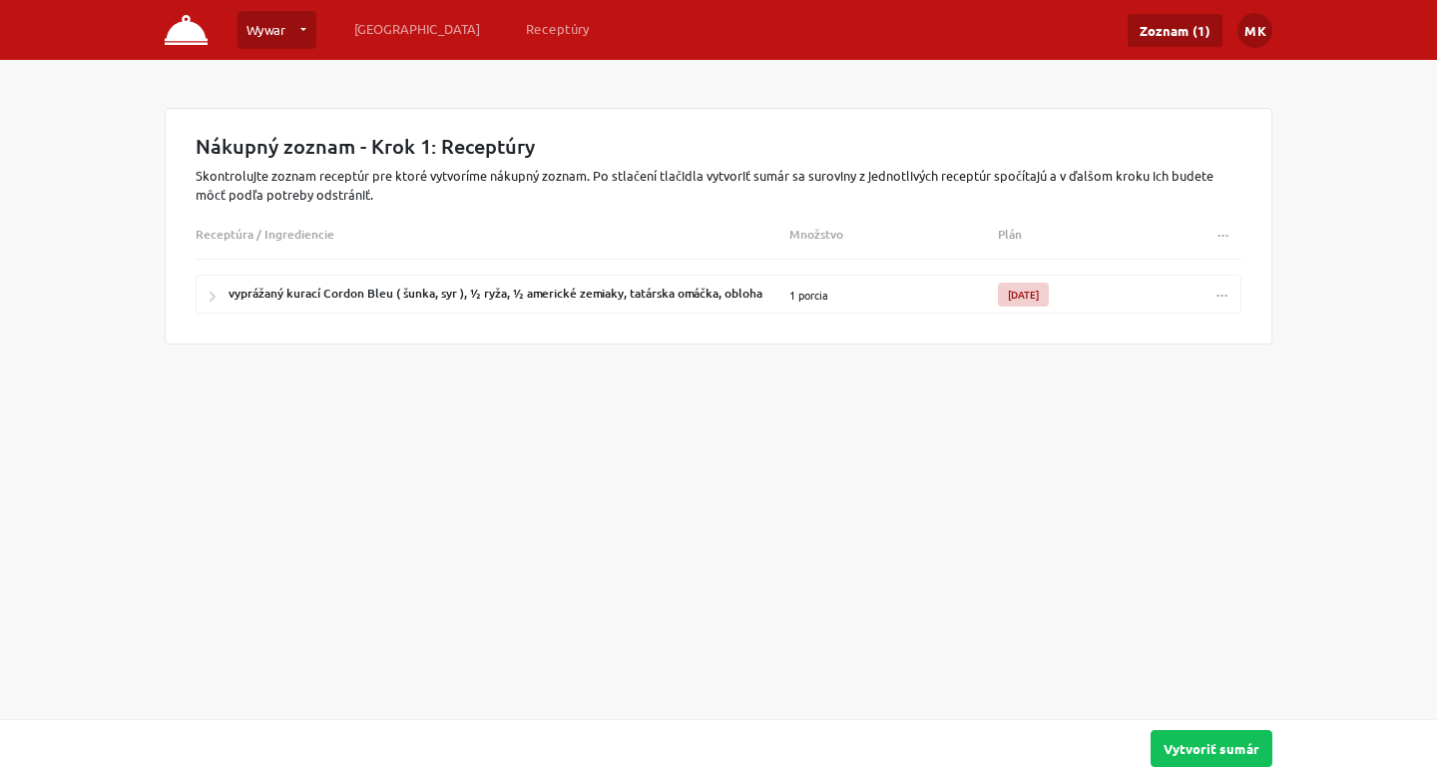
click at [205, 294] on button "button" at bounding box center [213, 293] width 32 height 37
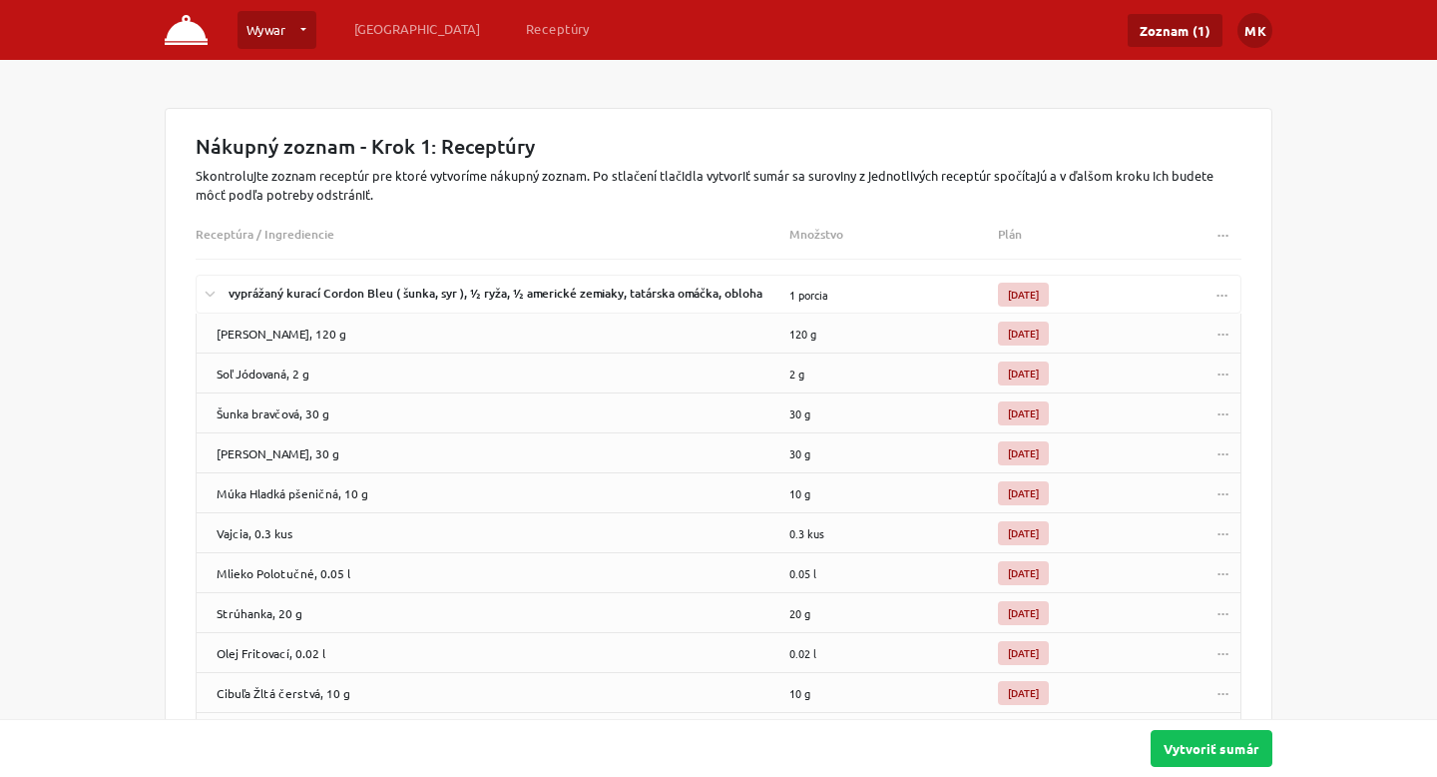
click at [252, 42] on link "Wywar" at bounding box center [277, 30] width 79 height 38
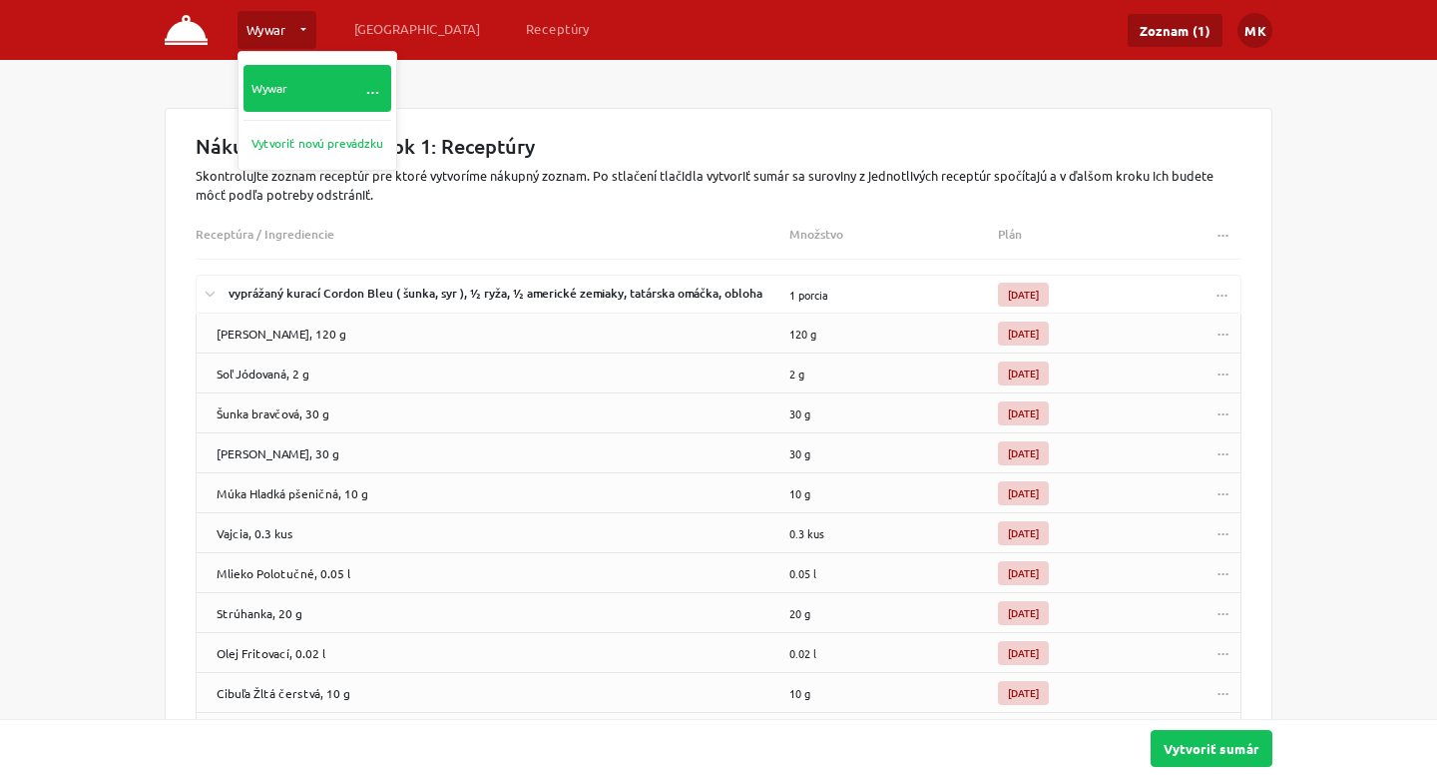
click at [267, 84] on link "Wywar …" at bounding box center [318, 88] width 148 height 47
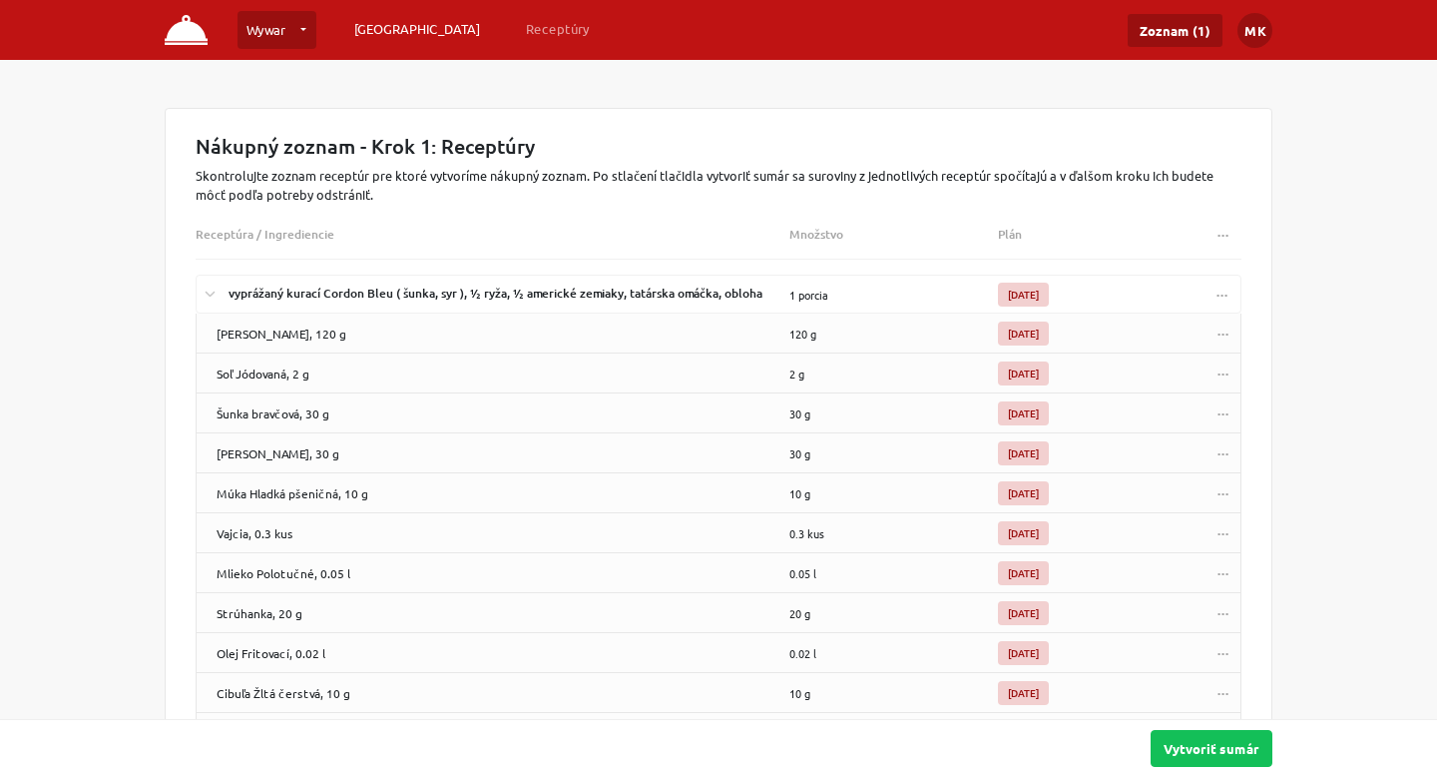
click at [404, 42] on link "[GEOGRAPHIC_DATA]" at bounding box center [417, 29] width 142 height 36
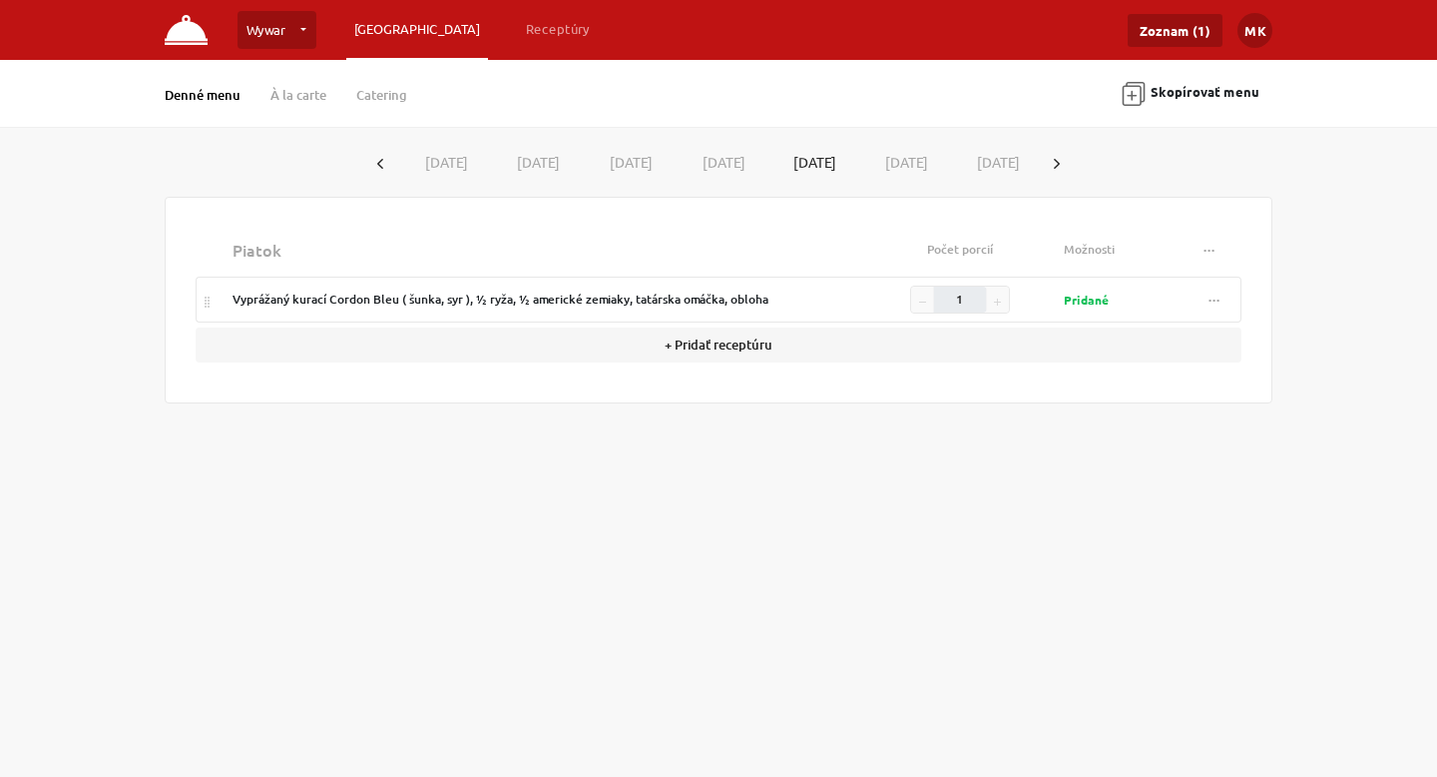
click at [1214, 294] on span "..." at bounding box center [1215, 295] width 12 height 15
click at [1178, 340] on link "Vymazať" at bounding box center [1151, 346] width 148 height 34
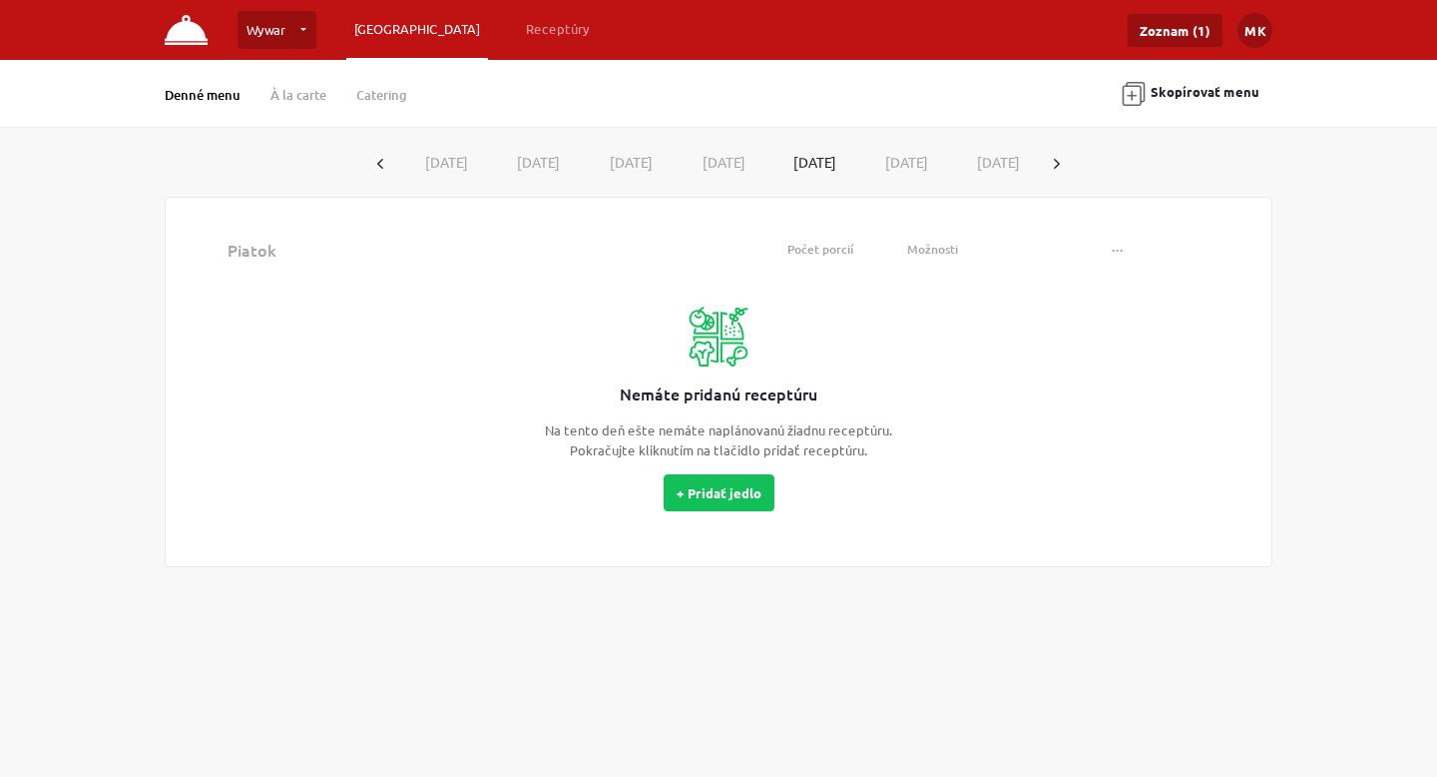
click at [263, 94] on div "Denné menu À la carte Catering" at bounding box center [301, 93] width 272 height 25
click at [208, 99] on link "Denné menu" at bounding box center [203, 95] width 76 height 18
click at [758, 172] on button "[DATE]" at bounding box center [720, 162] width 93 height 37
click at [815, 171] on button "[DATE]" at bounding box center [810, 162] width 93 height 37
click at [895, 171] on button "[DATE]" at bounding box center [902, 162] width 93 height 37
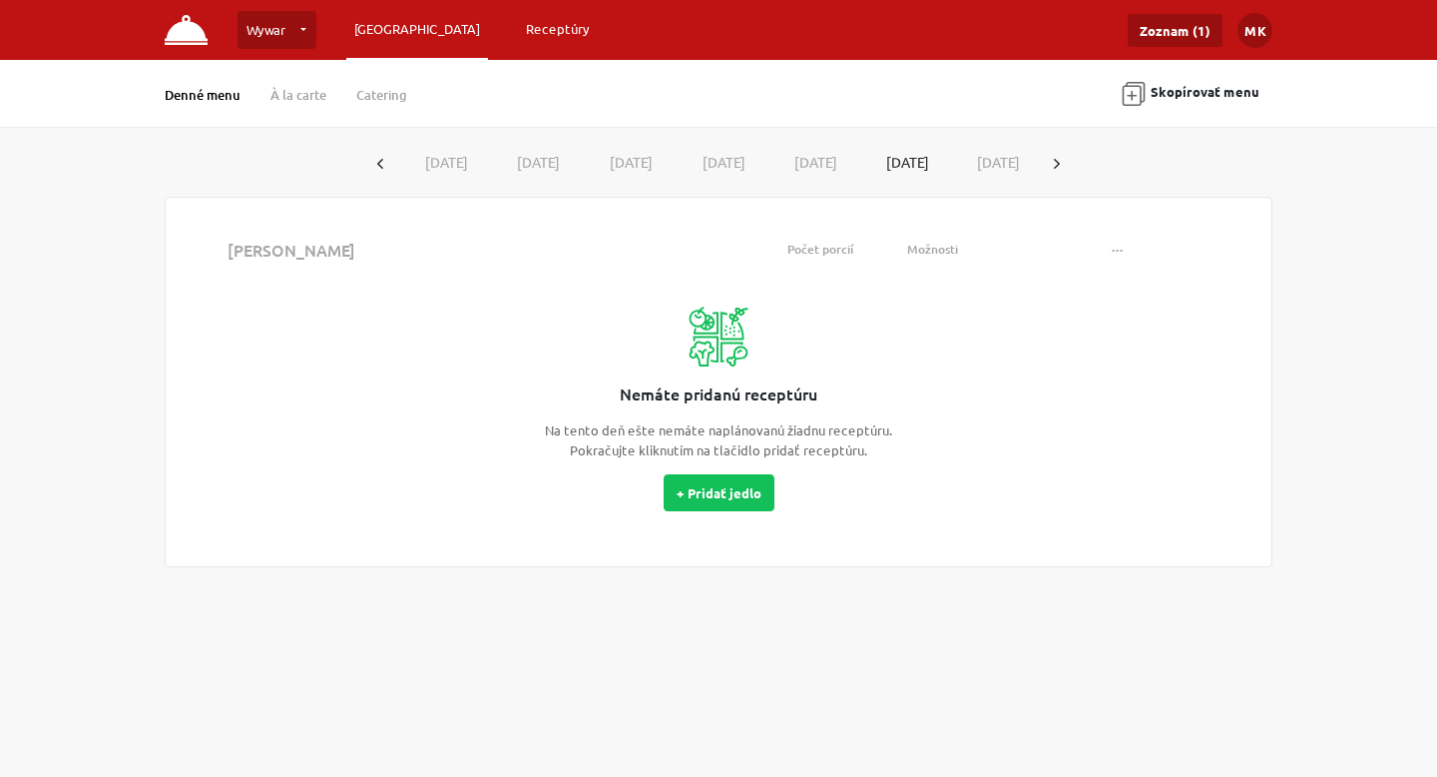
click at [518, 40] on link "Receptúry" at bounding box center [558, 29] width 80 height 36
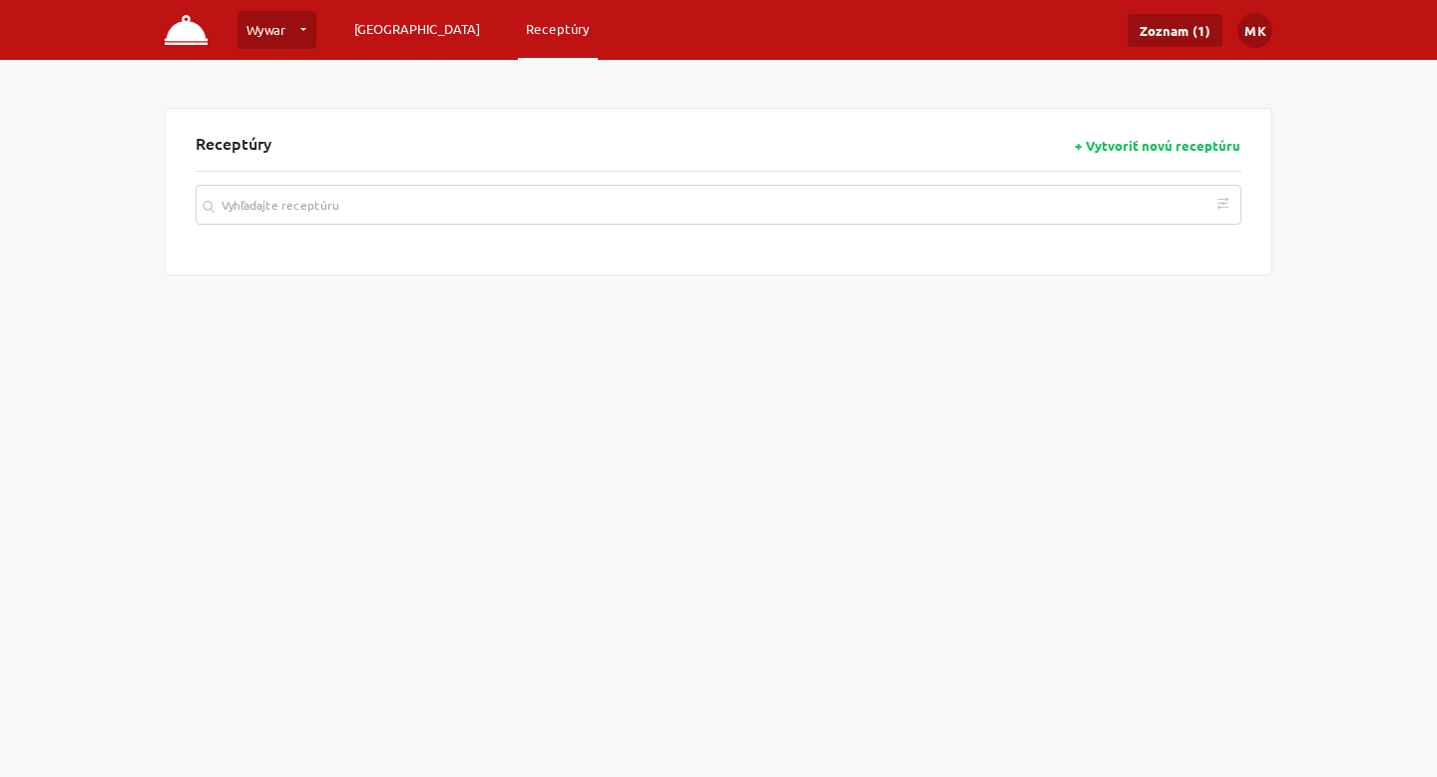
click at [359, 23] on link "[GEOGRAPHIC_DATA]" at bounding box center [417, 29] width 142 height 36
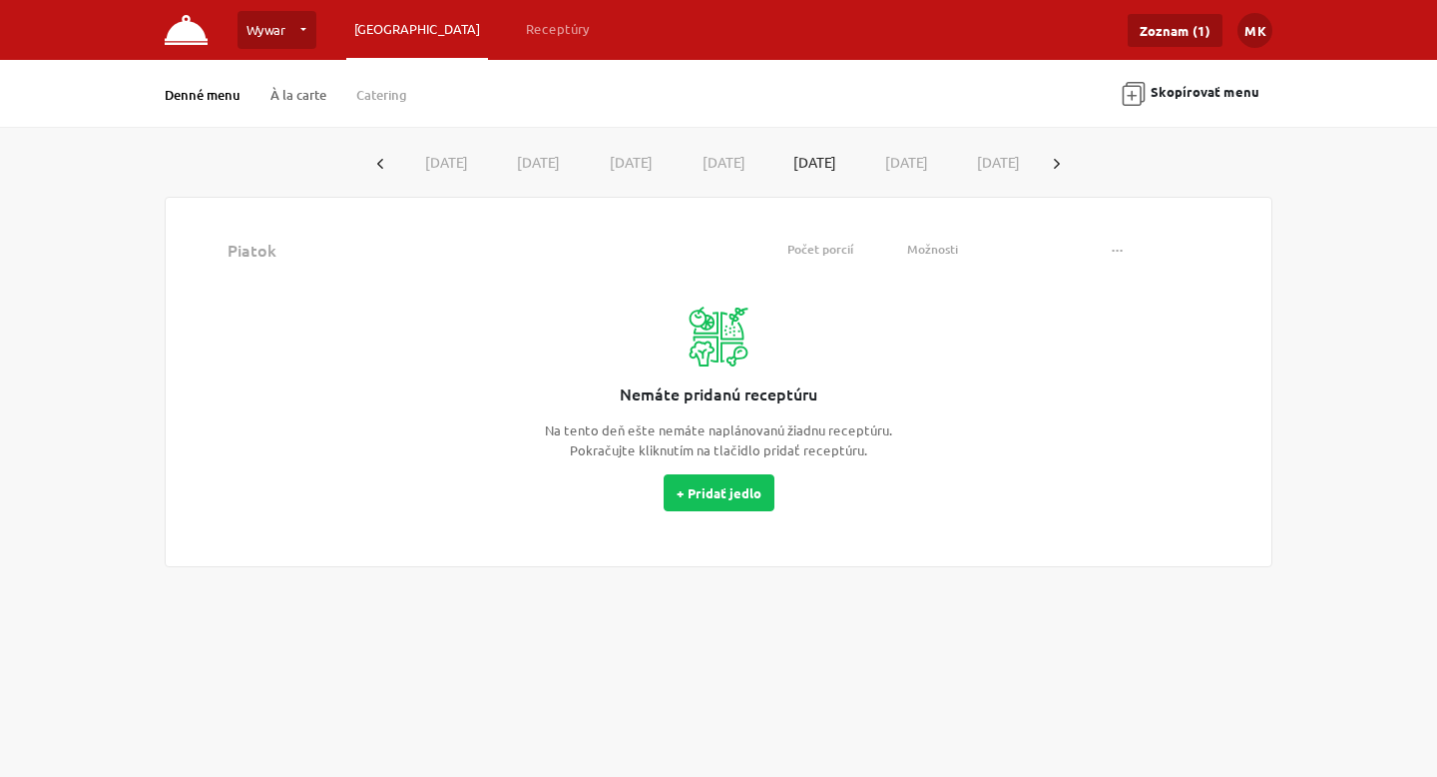
click at [287, 89] on link "À la carte" at bounding box center [298, 95] width 56 height 18
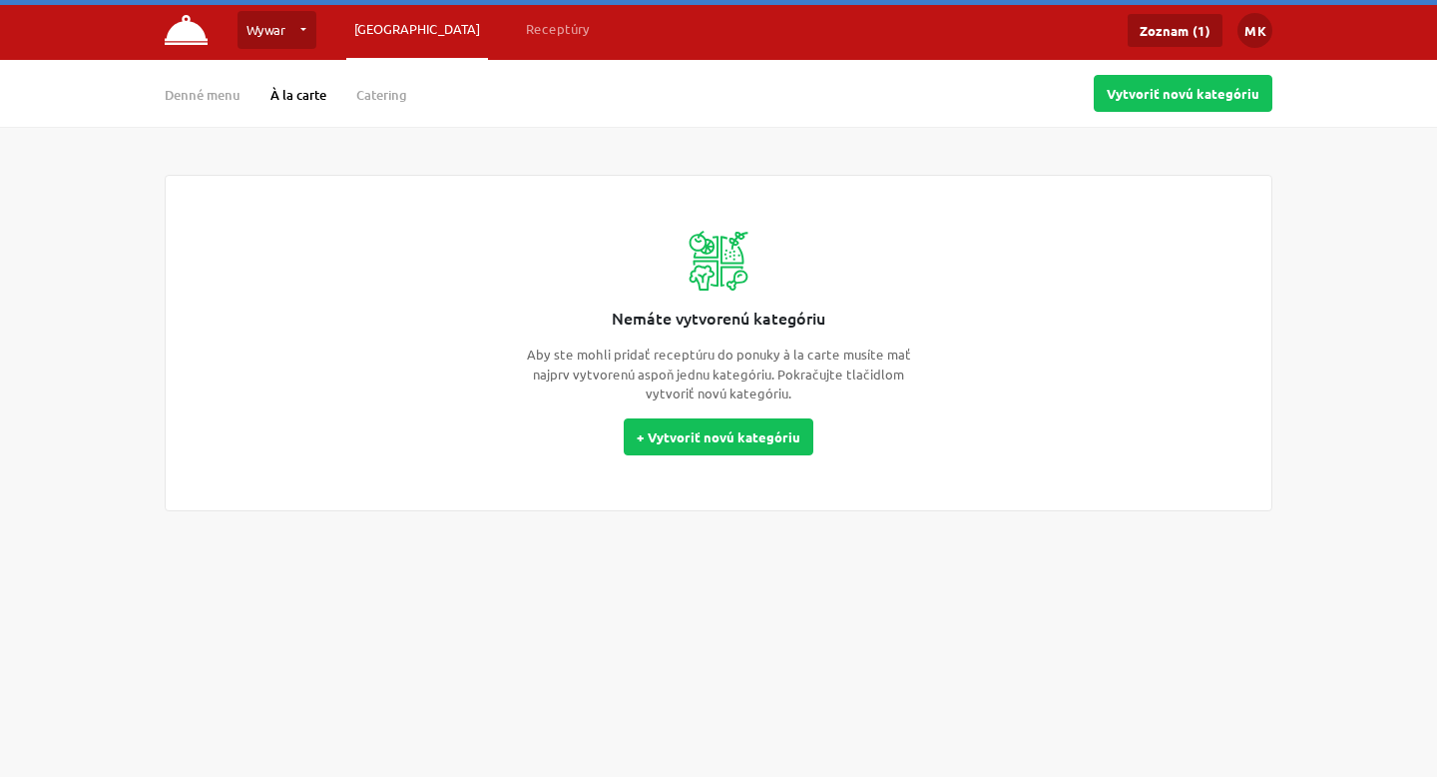
click at [413, 97] on div "Denné menu À la carte Catering" at bounding box center [301, 93] width 272 height 25
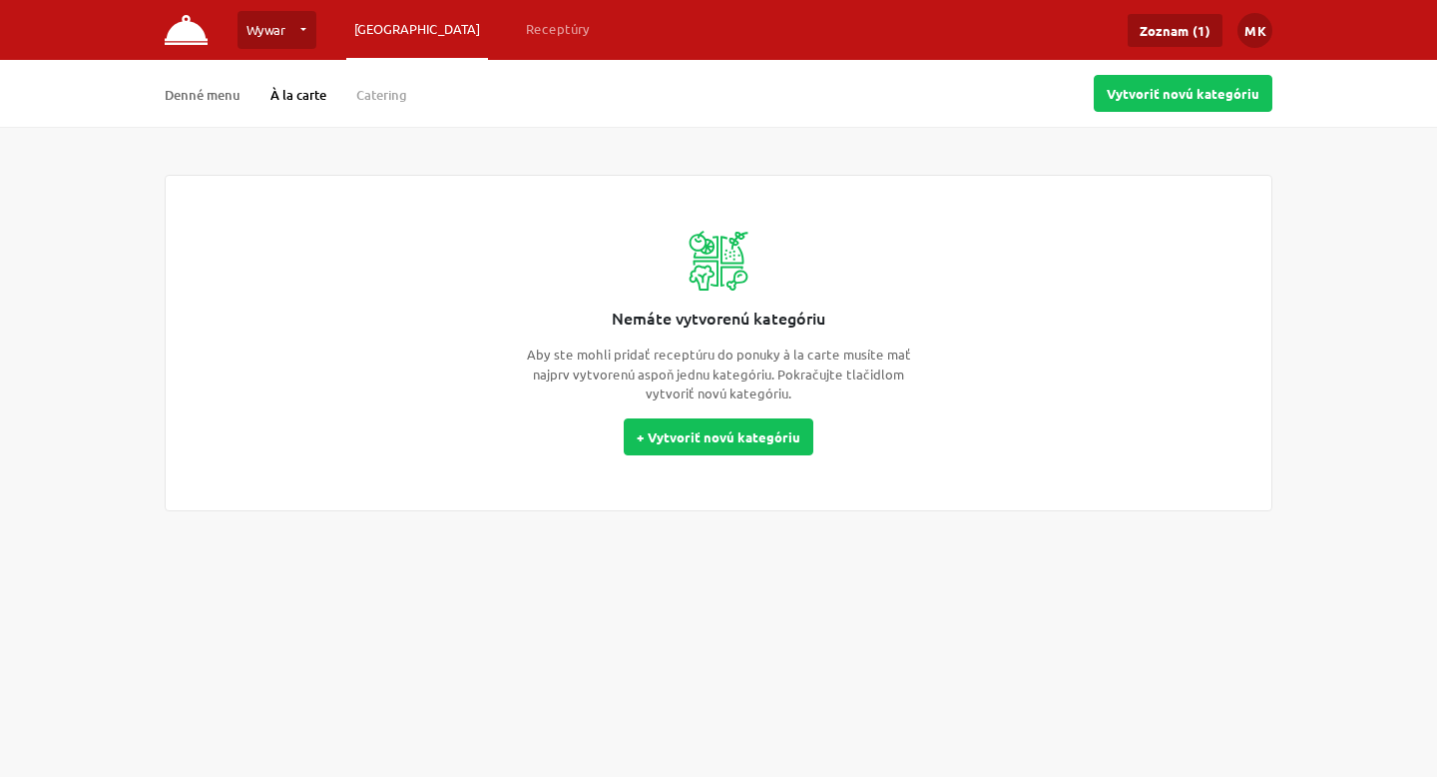
click at [230, 91] on link "Denné menu" at bounding box center [203, 95] width 76 height 18
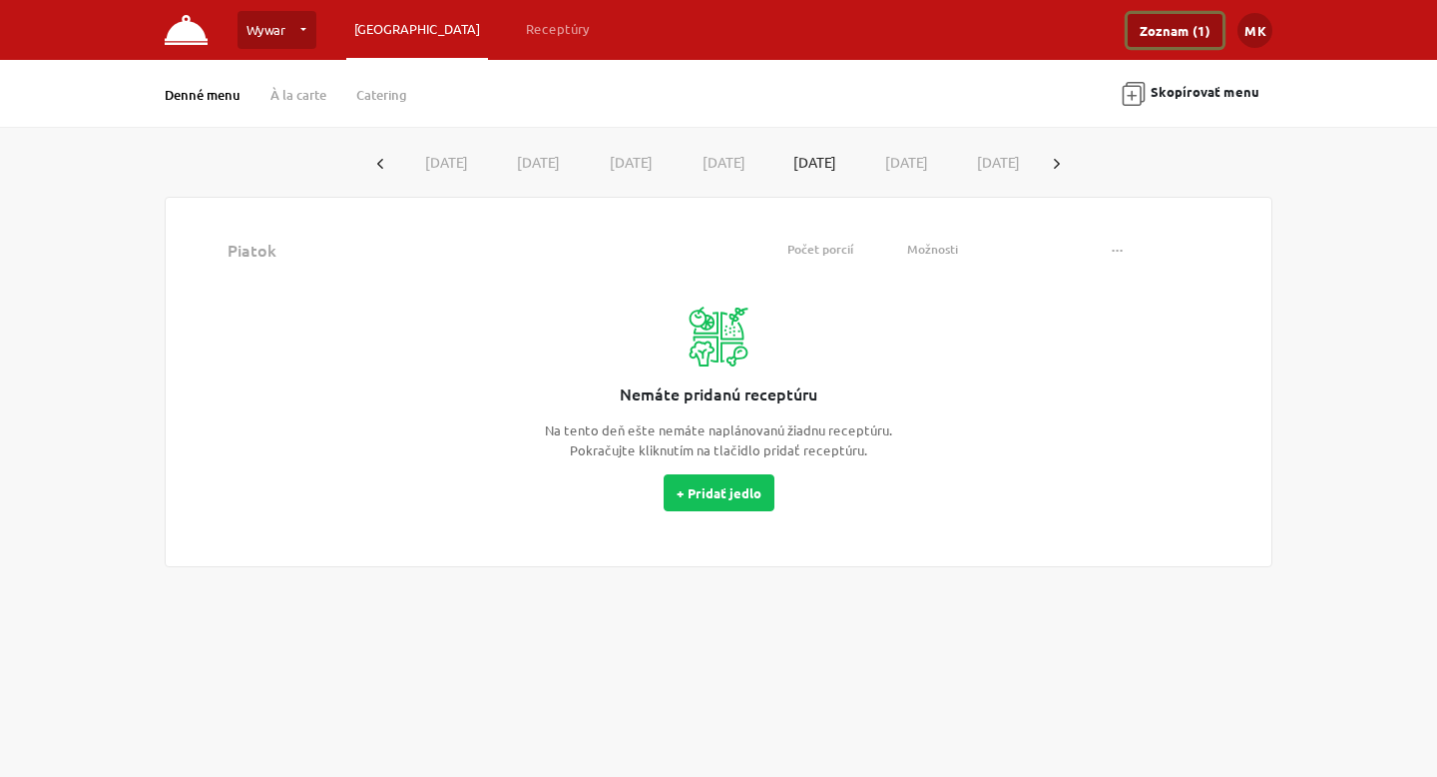
click at [1193, 18] on link "Zoznam (1)" at bounding box center [1175, 30] width 95 height 33
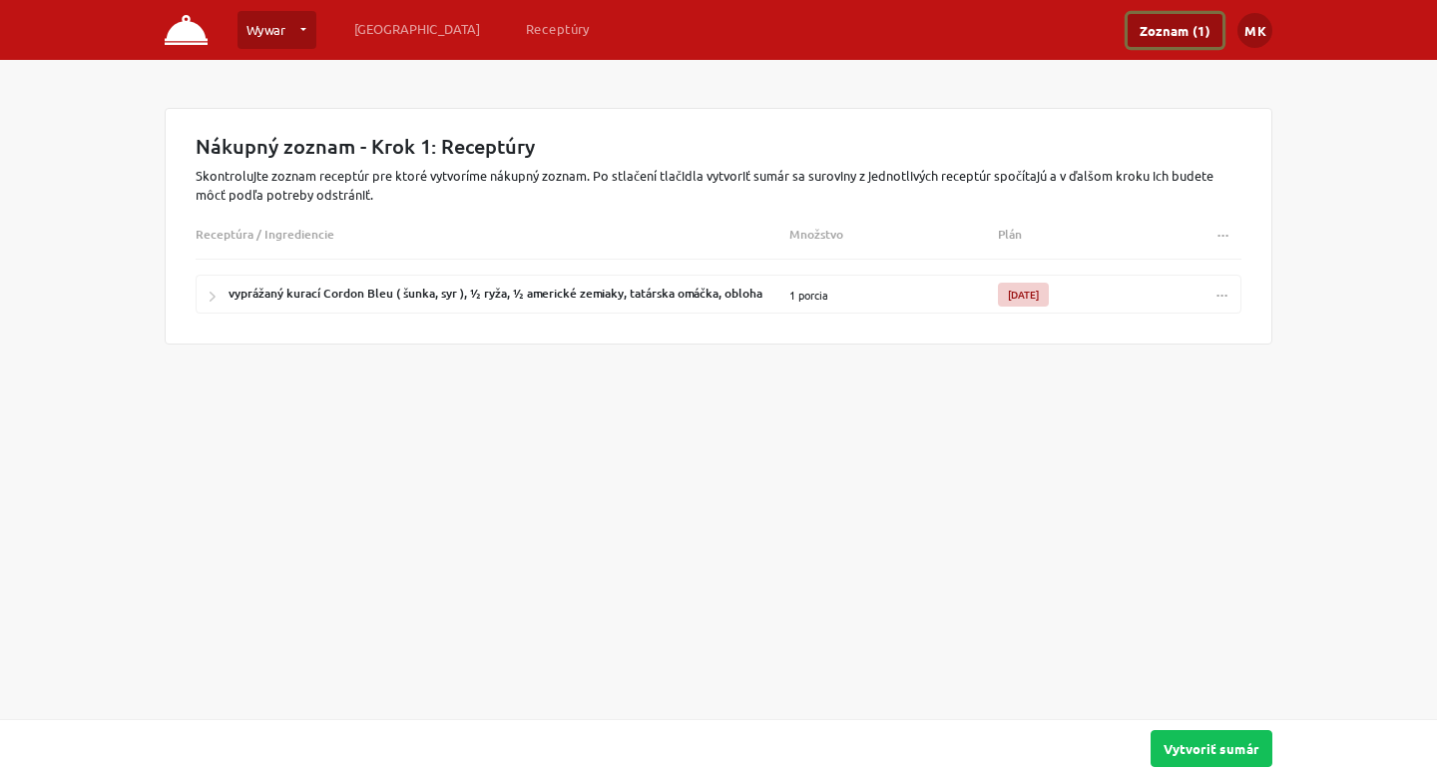
click at [1226, 234] on span "..." at bounding box center [1224, 231] width 12 height 15
click at [1183, 349] on div "Nákupný zoznam - Krok 1: Receptúry Skontrolujte zoznam receptúr pre ktoré vytvo…" at bounding box center [719, 250] width 1108 height 284
click at [1213, 295] on button "..." at bounding box center [1223, 293] width 36 height 29
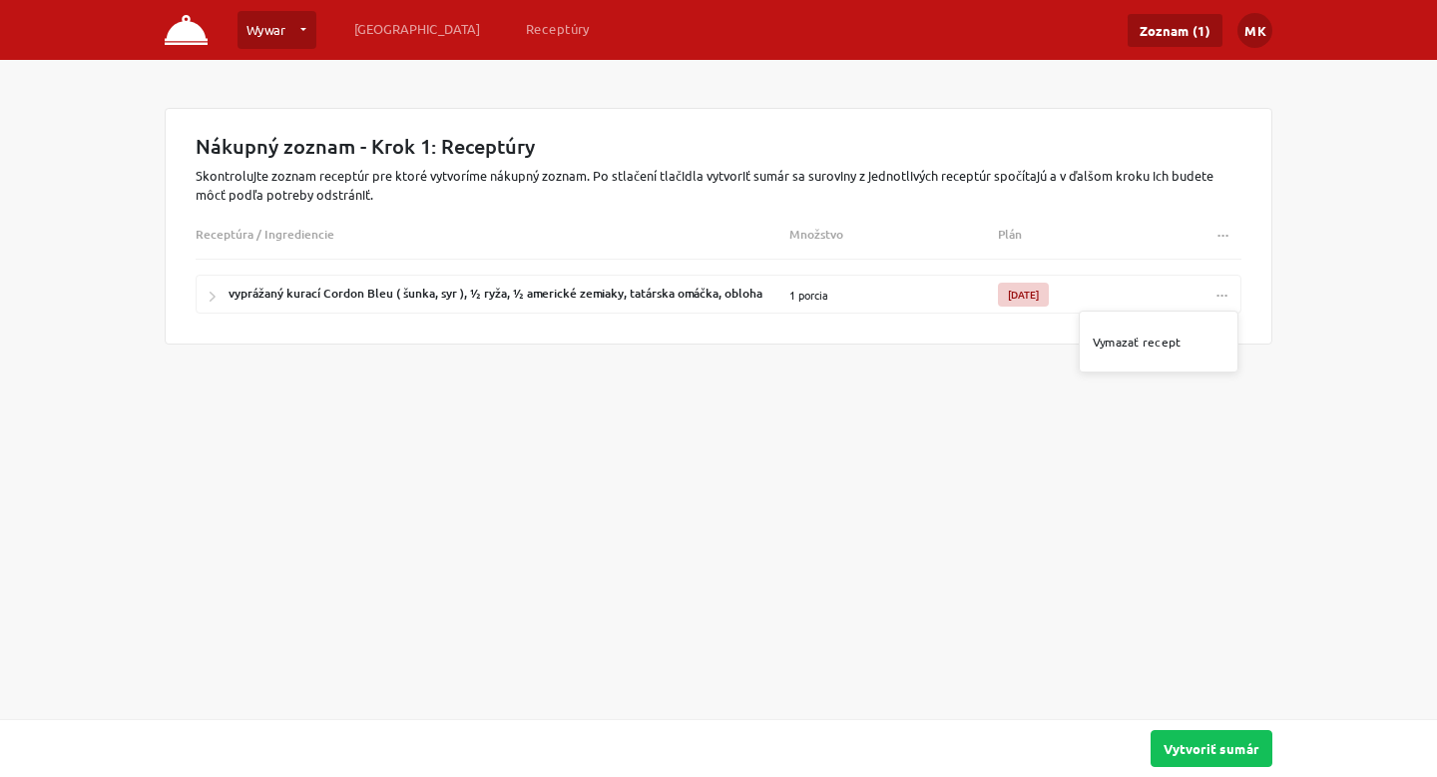
click at [798, 293] on div "1 porcia" at bounding box center [894, 293] width 209 height 37
click at [1220, 241] on button "..." at bounding box center [1224, 234] width 36 height 29
click at [1163, 340] on div "Nákupný zoznam - Krok 1: Receptúry Skontrolujte zoznam receptúr pre ktoré vytvo…" at bounding box center [719, 226] width 1108 height 237
click at [1209, 299] on button "..." at bounding box center [1223, 293] width 36 height 29
click at [1172, 339] on link "Vymazať recept" at bounding box center [1159, 341] width 148 height 34
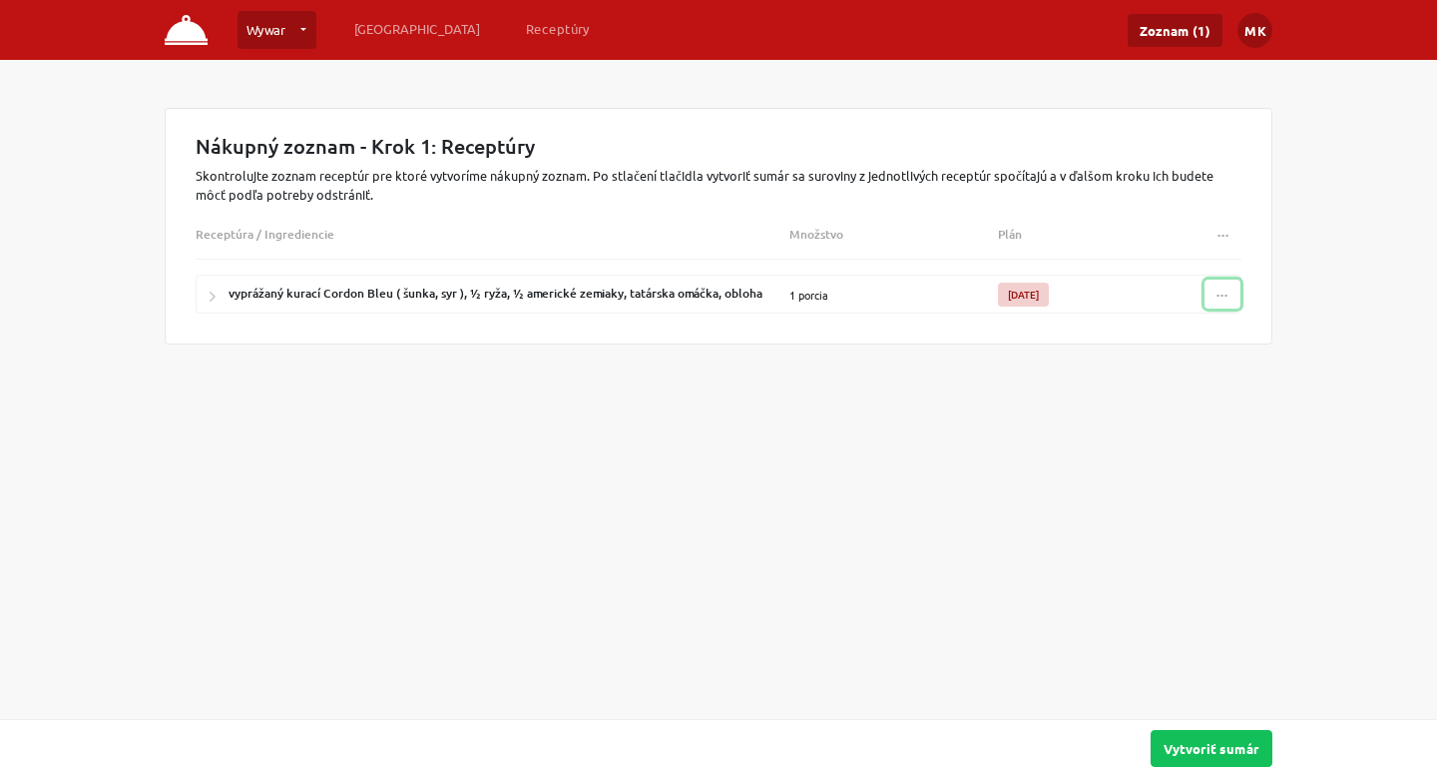
click at [1227, 298] on span "..." at bounding box center [1223, 290] width 12 height 15
click at [1121, 353] on link "Vymazať recept" at bounding box center [1159, 341] width 148 height 34
click at [1209, 750] on button "Vytvoriť sumár" at bounding box center [1212, 748] width 122 height 37
